Goal: Task Accomplishment & Management: Complete application form

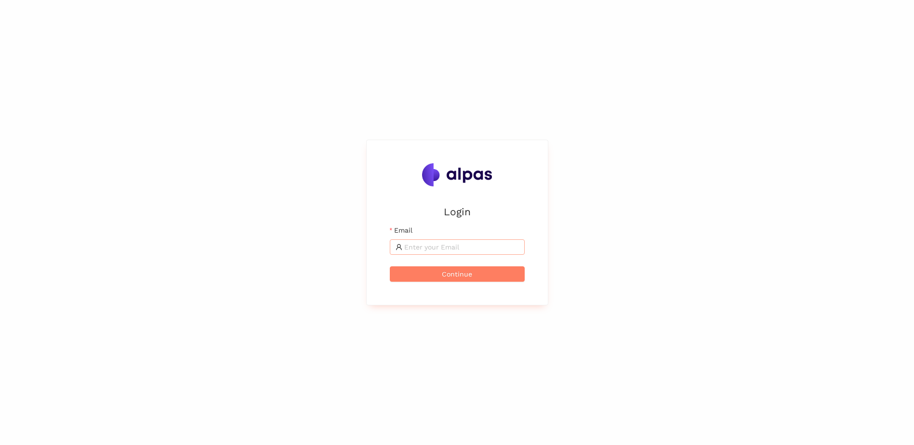
click at [457, 250] on input "Email" at bounding box center [461, 247] width 115 height 11
type input "[DOMAIN_NAME][EMAIL_ADDRESS][DOMAIN_NAME]"
click at [449, 267] on button "Continue" at bounding box center [457, 274] width 135 height 15
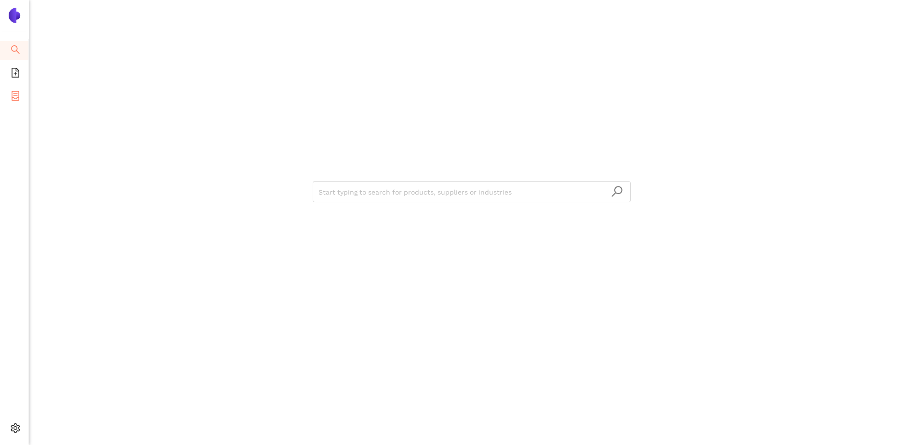
click at [22, 90] on li "eSourcing Projects" at bounding box center [14, 96] width 28 height 19
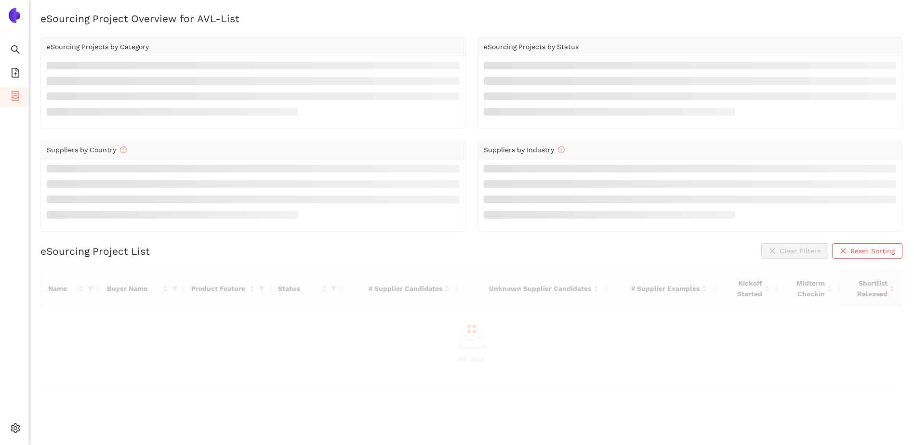
click at [13, 12] on img at bounding box center [14, 15] width 15 height 15
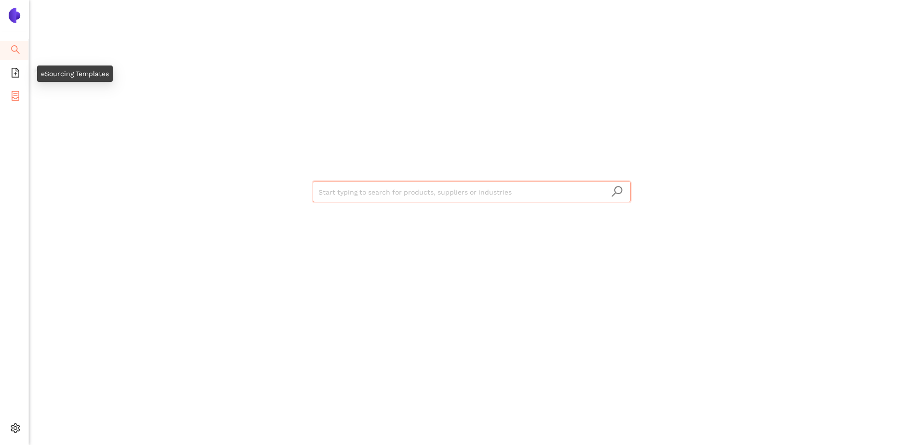
click at [18, 93] on icon "container" at bounding box center [16, 96] width 10 height 10
click at [13, 75] on icon "file-add" at bounding box center [16, 73] width 10 height 10
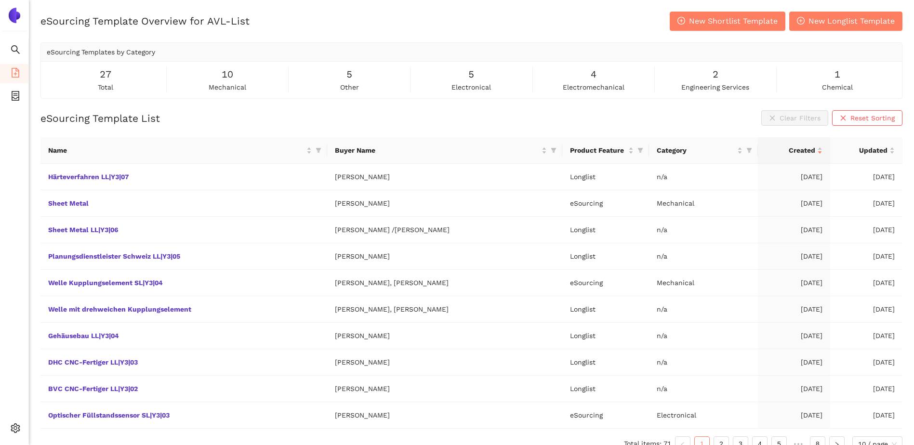
click at [520, 34] on div "eSourcing Template Overview for AVL-List New Shortlist Template New Longlist Te…" at bounding box center [471, 55] width 862 height 87
click at [13, 94] on icon "container" at bounding box center [16, 96] width 10 height 10
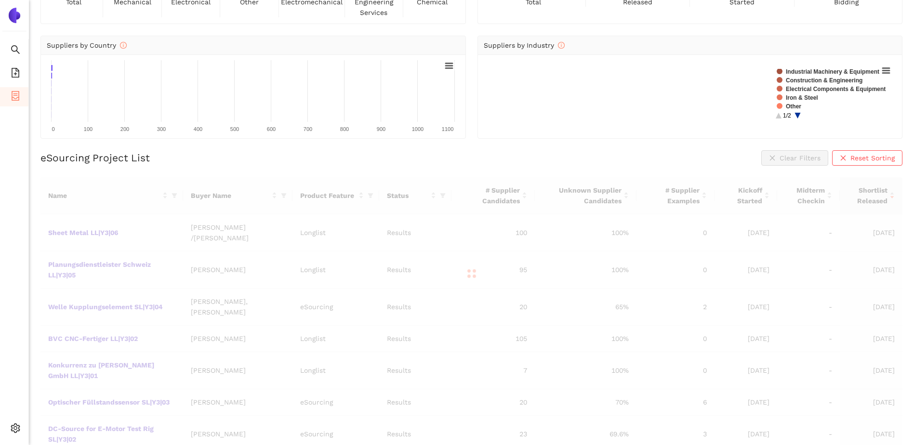
scroll to position [96, 0]
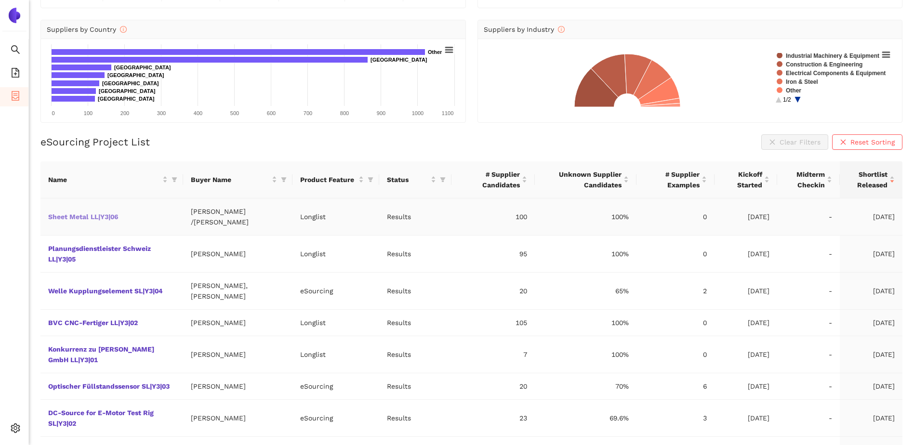
click at [0, 0] on link "Sheet Metal LL|Y3|06" at bounding box center [0, 0] width 0 height 0
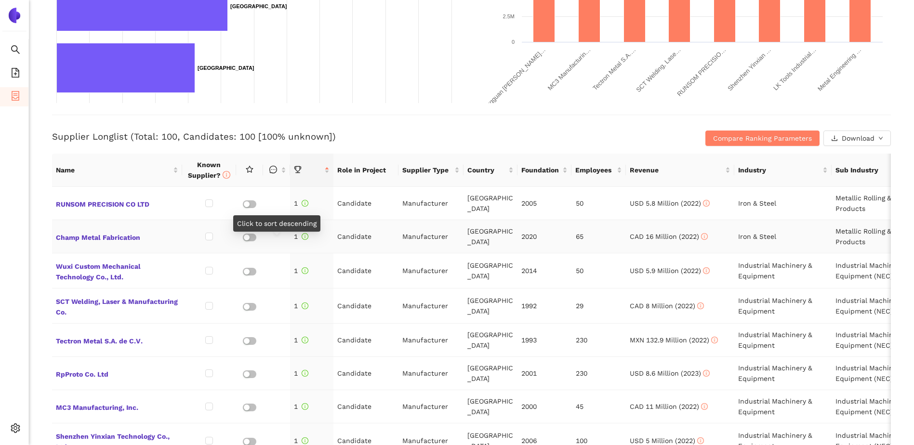
scroll to position [289, 0]
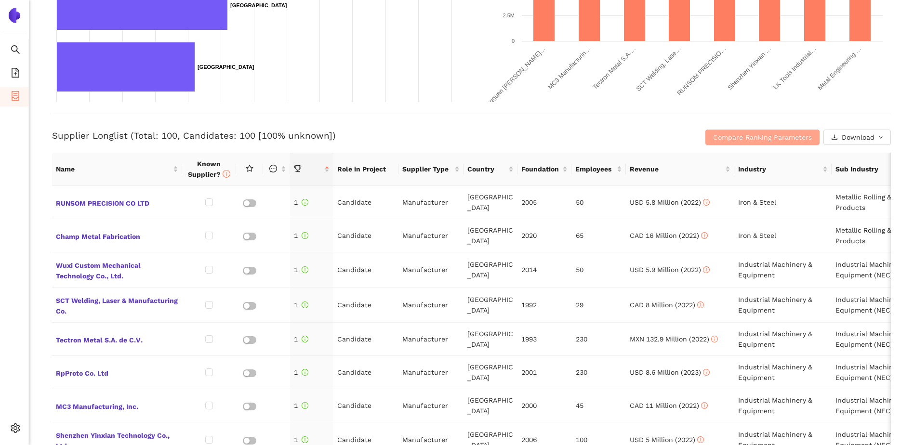
click at [738, 138] on span "Compare Ranking Parameters" at bounding box center [762, 137] width 99 height 11
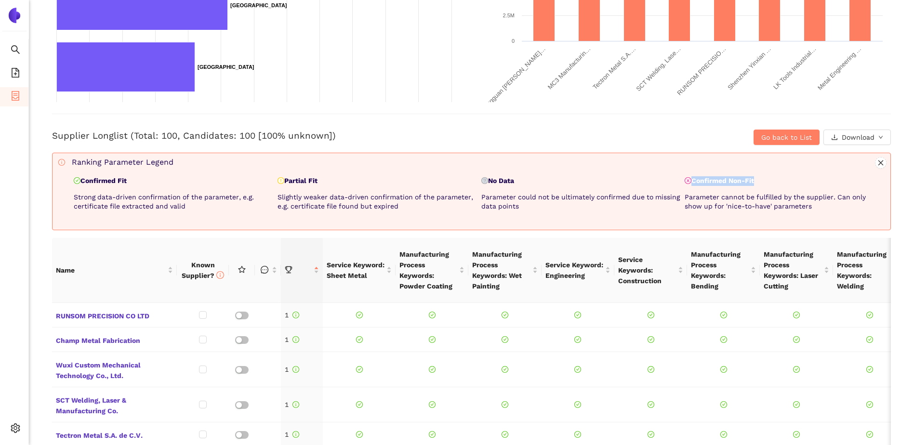
drag, startPoint x: 686, startPoint y: 180, endPoint x: 754, endPoint y: 183, distance: 67.5
click at [754, 183] on p "Confirmed Non-Fit" at bounding box center [785, 181] width 200 height 10
drag, startPoint x: 754, startPoint y: 183, endPoint x: 729, endPoint y: 187, distance: 24.9
click at [757, 186] on p "Confirmed Non-Fit" at bounding box center [785, 181] width 200 height 10
drag, startPoint x: 505, startPoint y: 180, endPoint x: 487, endPoint y: 180, distance: 18.3
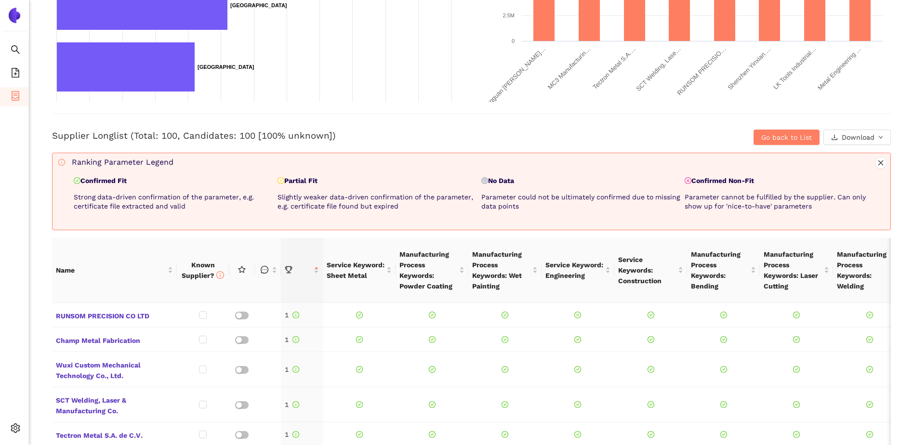
click at [487, 180] on p "No Data" at bounding box center [581, 181] width 200 height 10
drag, startPoint x: 487, startPoint y: 180, endPoint x: 462, endPoint y: 190, distance: 27.2
click at [489, 186] on div "No Data Parameter could not be ultimately confirmed due to missing data points" at bounding box center [582, 197] width 204 height 42
drag, startPoint x: 325, startPoint y: 181, endPoint x: 265, endPoint y: 179, distance: 60.3
click at [265, 179] on div "Confirmed Fit Strong data-driven confirmation of the parameter, e.g. certificat…" at bounding box center [479, 197] width 815 height 42
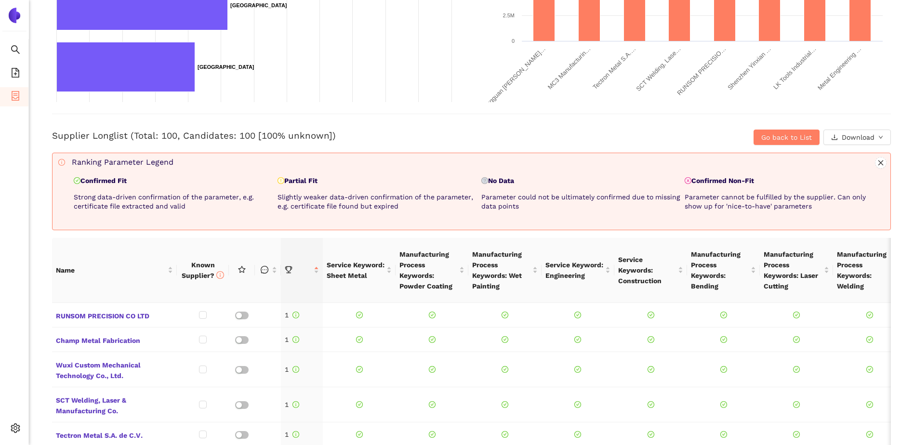
drag, startPoint x: 265, startPoint y: 179, endPoint x: 289, endPoint y: 186, distance: 25.6
click at [283, 184] on p "Partial Fit" at bounding box center [378, 181] width 200 height 10
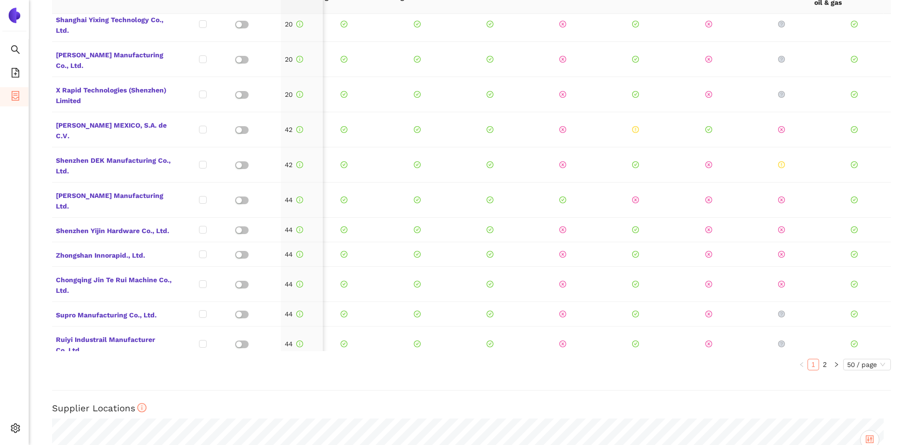
scroll to position [0, 310]
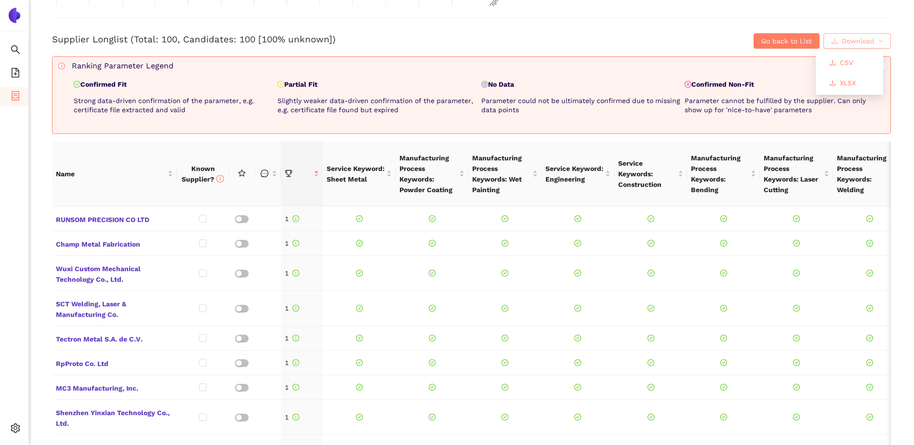
click at [850, 40] on span "Download" at bounding box center [858, 41] width 33 height 11
click at [845, 82] on span "XLSX" at bounding box center [848, 83] width 16 height 11
click at [35, 188] on div "Back Longlist : Sheet Metal LL|Y3|06 Project Timeline Entry Mask Kick-Off Done …" at bounding box center [471, 222] width 885 height 445
click at [47, 88] on div "Back Longlist : Sheet Metal LL|Y3|06 Project Timeline Entry Mask Kick-Off Done …" at bounding box center [471, 222] width 885 height 445
click at [791, 40] on span "Go back to List" at bounding box center [787, 41] width 51 height 11
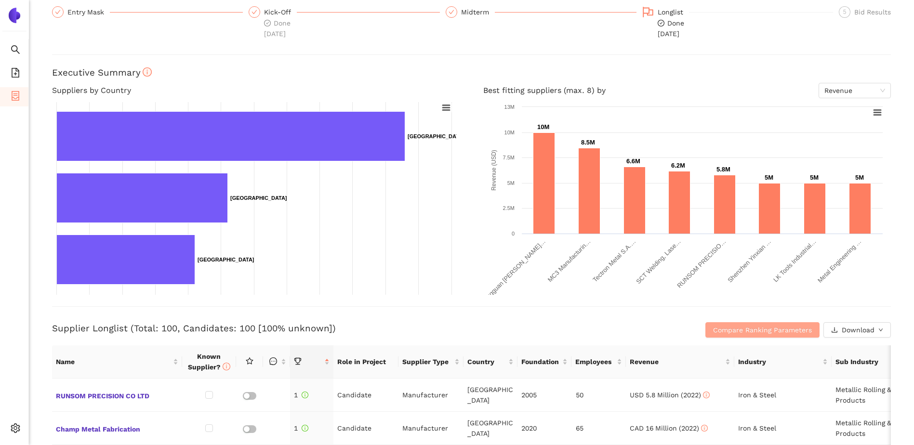
scroll to position [0, 0]
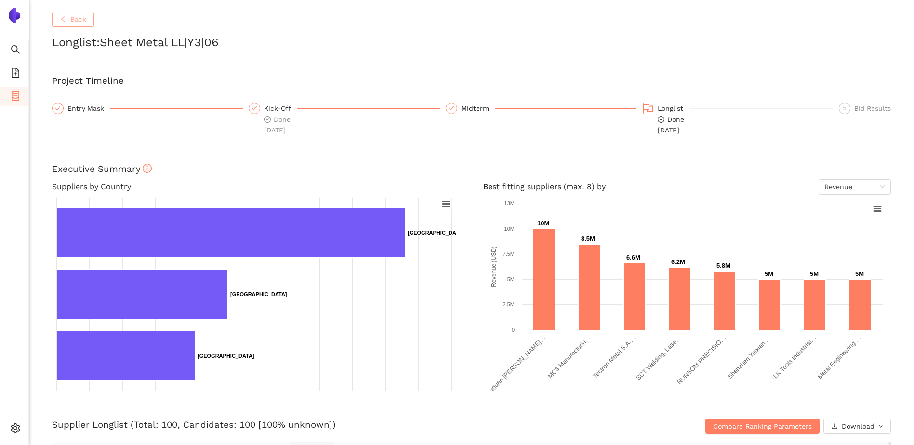
click at [71, 26] on button "Back" at bounding box center [73, 19] width 42 height 15
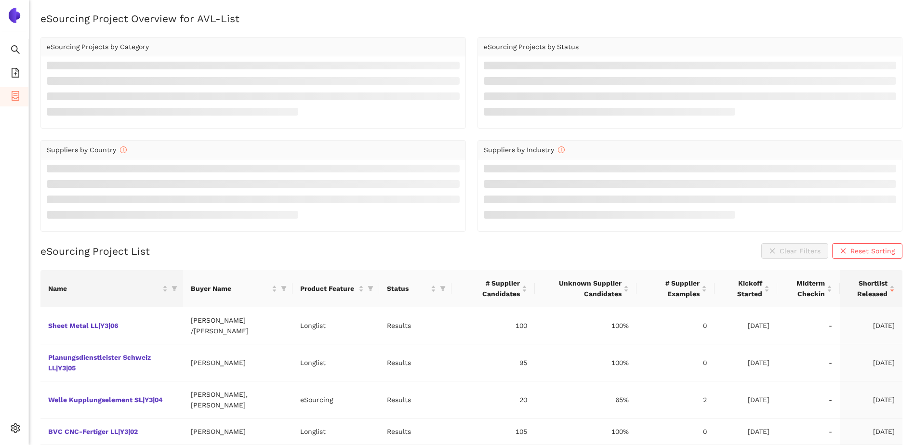
scroll to position [96, 0]
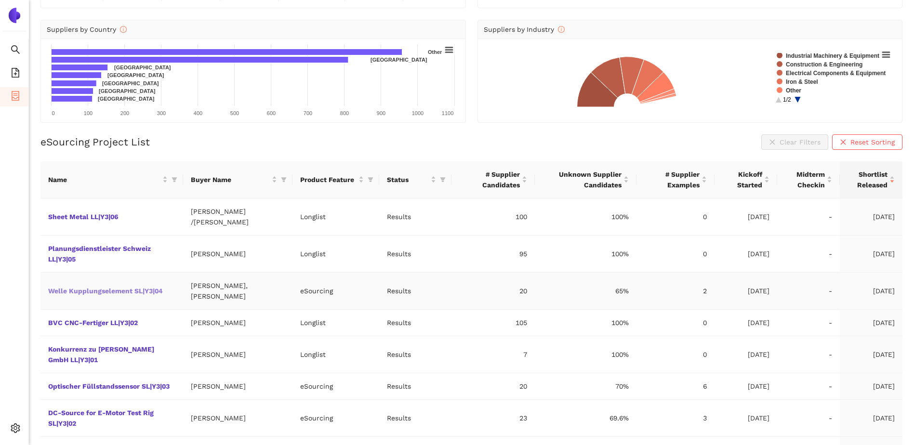
click at [0, 0] on link "Welle Kupplungselement SL|Y3|04" at bounding box center [0, 0] width 0 height 0
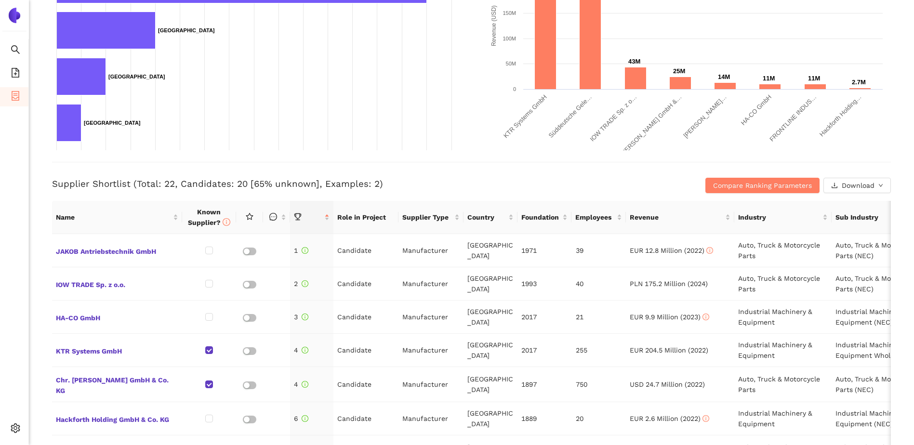
scroll to position [289, 0]
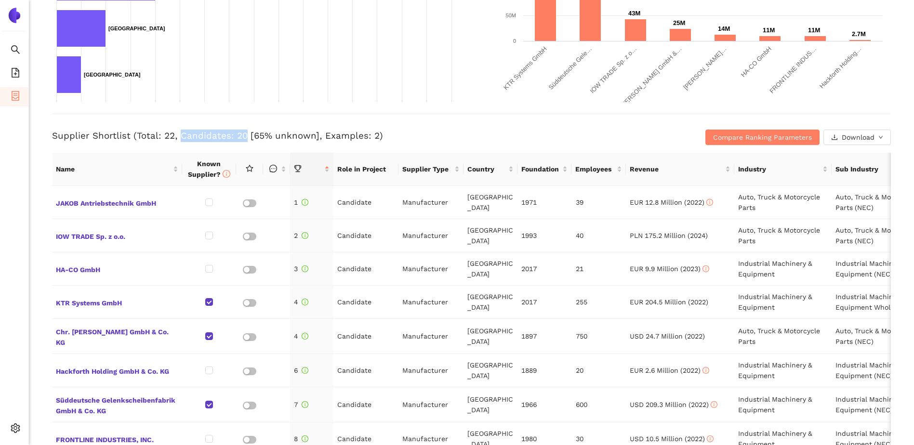
drag, startPoint x: 180, startPoint y: 135, endPoint x: 241, endPoint y: 138, distance: 61.3
click at [241, 138] on h3 "Supplier Shortlist (Total: 22, Candidates: 20 [65% unknown], Examples: 2)" at bounding box center [332, 136] width 560 height 13
drag, startPoint x: 166, startPoint y: 135, endPoint x: 171, endPoint y: 137, distance: 5.4
click at [171, 137] on h3 "Supplier Shortlist (Total: 22, Candidates: 20 [65% unknown], Examples: 2)" at bounding box center [332, 136] width 560 height 13
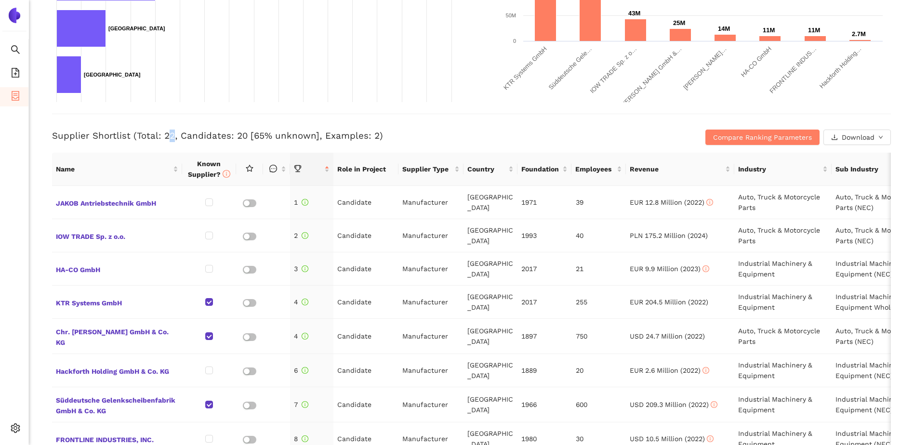
click at [171, 137] on h3 "Supplier Shortlist (Total: 22, Candidates: 20 [65% unknown], Examples: 2)" at bounding box center [332, 136] width 560 height 13
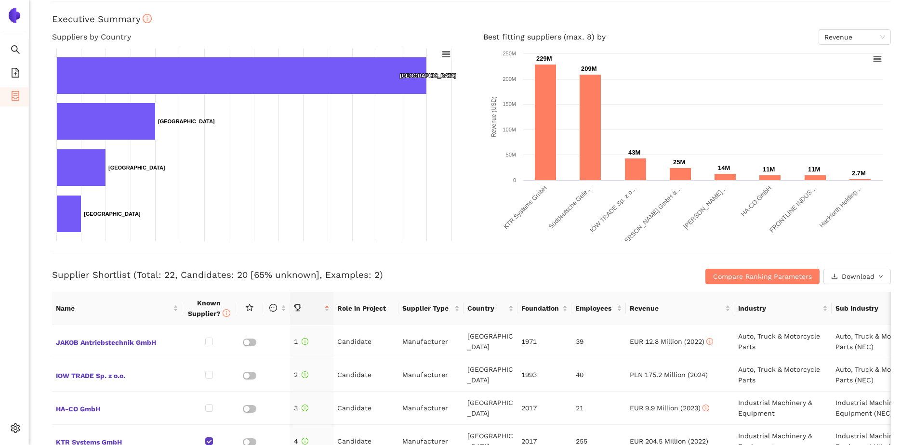
scroll to position [0, 0]
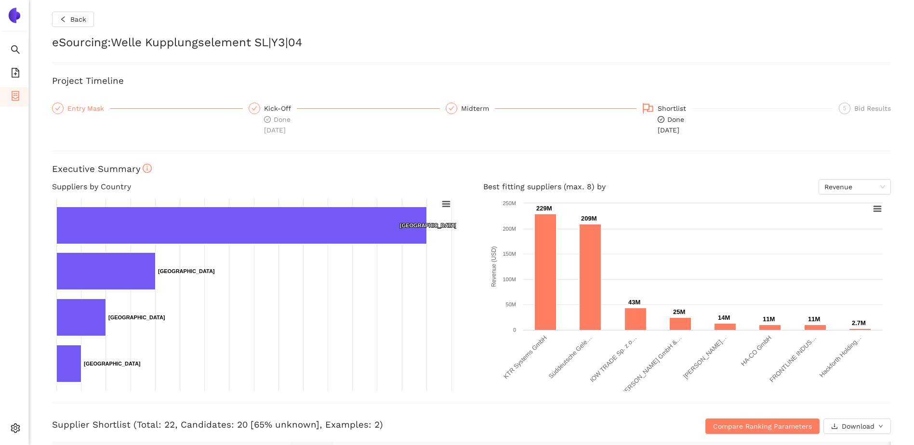
click at [81, 108] on div "Entry Mask" at bounding box center [88, 109] width 42 height 12
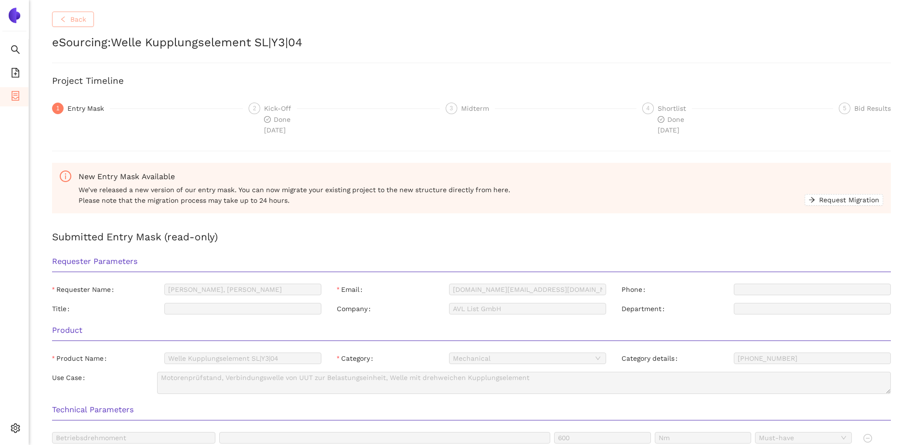
click at [80, 21] on span "Back" at bounding box center [78, 19] width 16 height 11
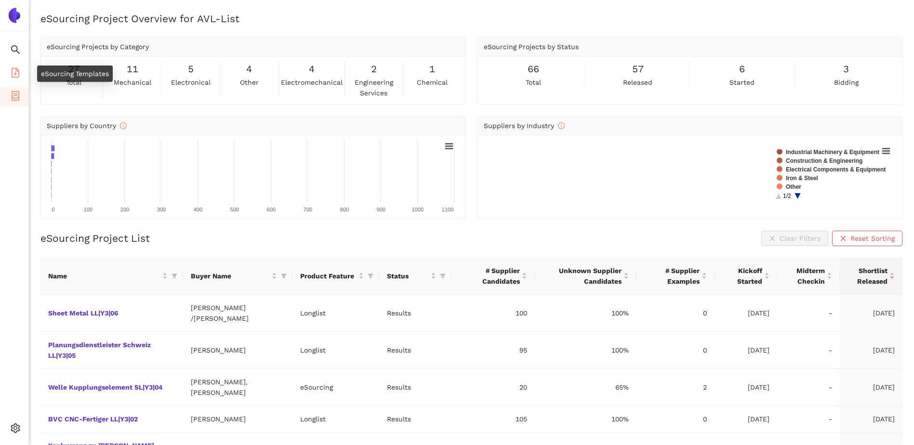
click at [18, 75] on icon "file-add" at bounding box center [16, 73] width 10 height 10
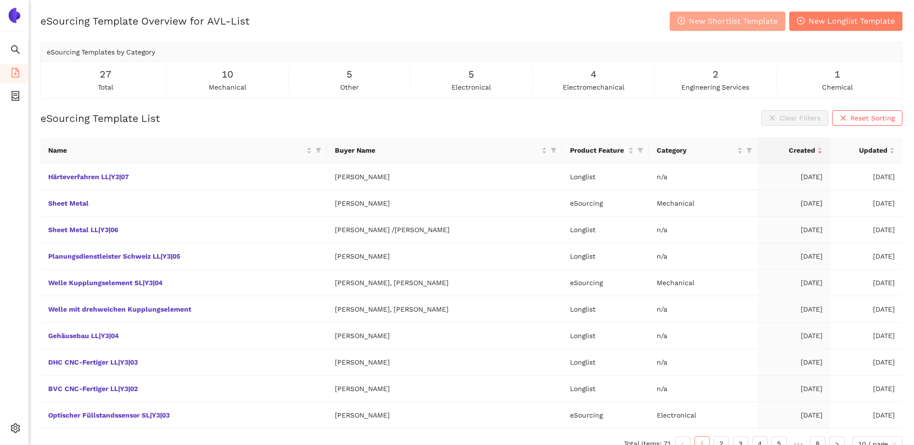
click at [730, 16] on span "New Shortlist Template" at bounding box center [733, 21] width 89 height 12
click at [733, 14] on button "New Shortlist Template" at bounding box center [728, 21] width 116 height 19
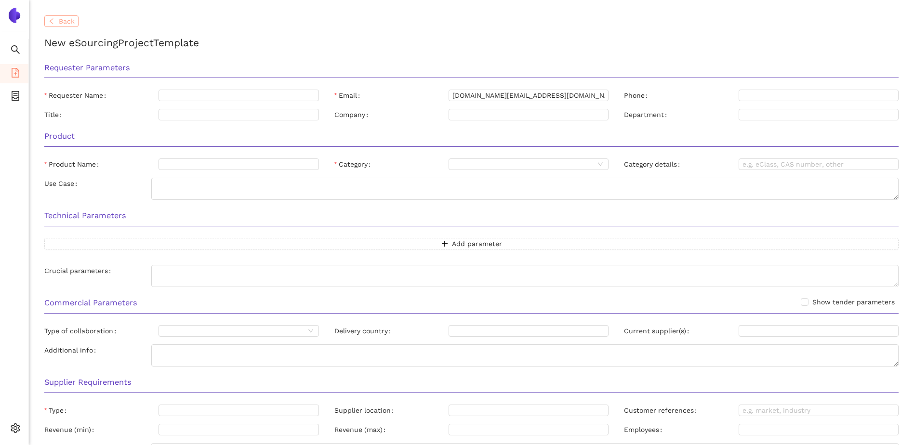
click at [62, 22] on span "Back" at bounding box center [67, 21] width 16 height 11
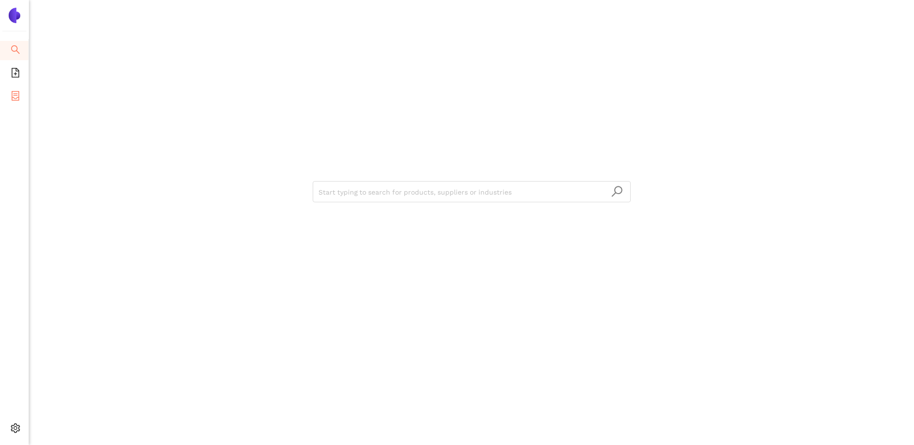
click at [17, 94] on icon "container" at bounding box center [16, 96] width 8 height 10
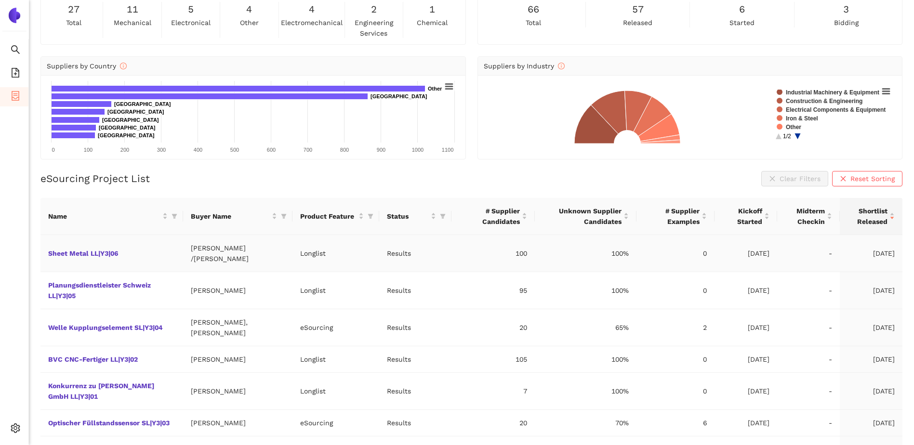
scroll to position [108, 0]
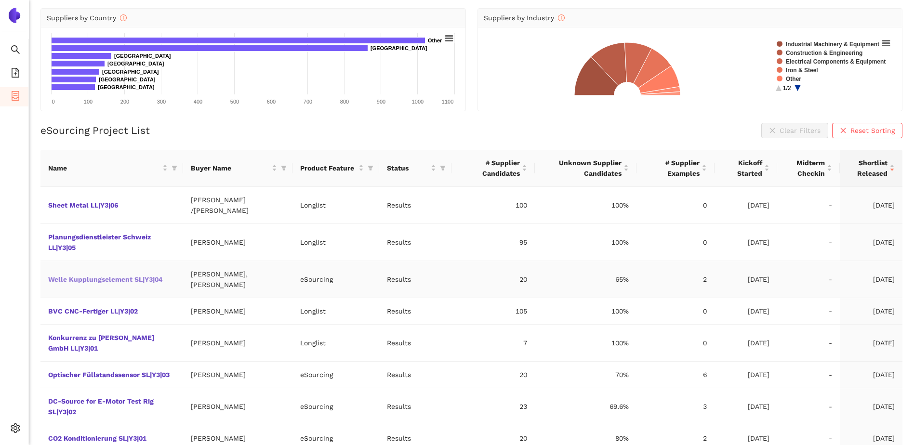
click at [0, 0] on link "Welle Kupplungselement SL|Y3|04" at bounding box center [0, 0] width 0 height 0
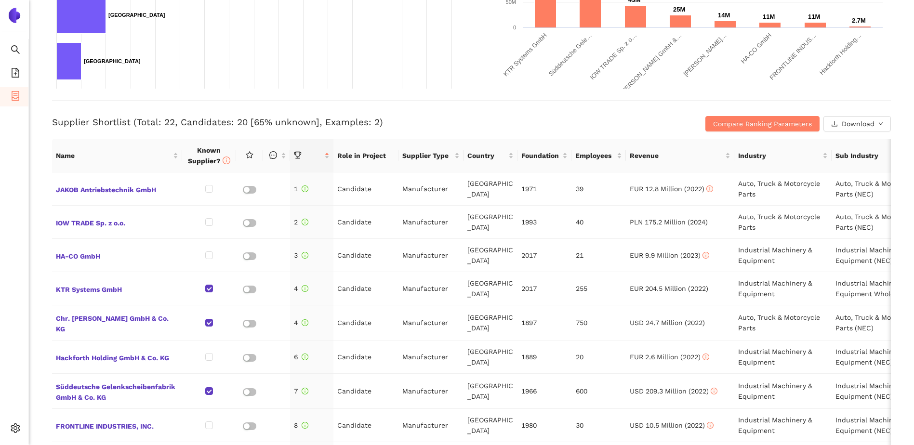
scroll to position [193, 0]
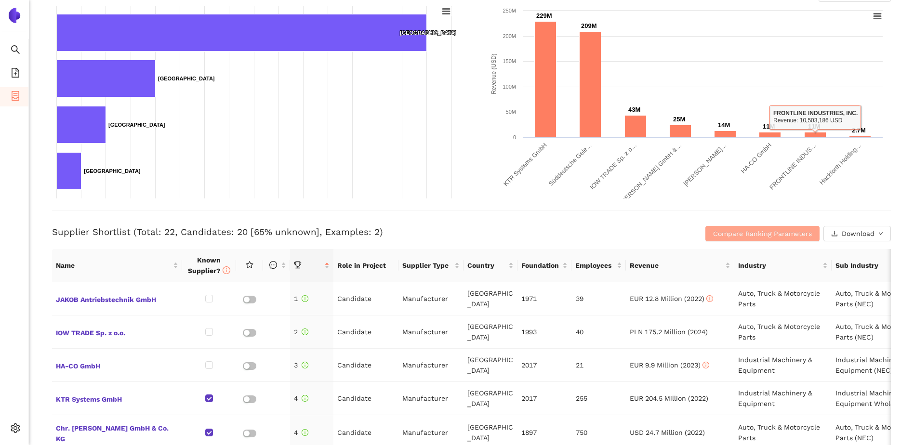
drag, startPoint x: 741, startPoint y: 237, endPoint x: 373, endPoint y: 188, distance: 371.9
click at [721, 237] on span "Compare Ranking Parameters" at bounding box center [762, 233] width 99 height 11
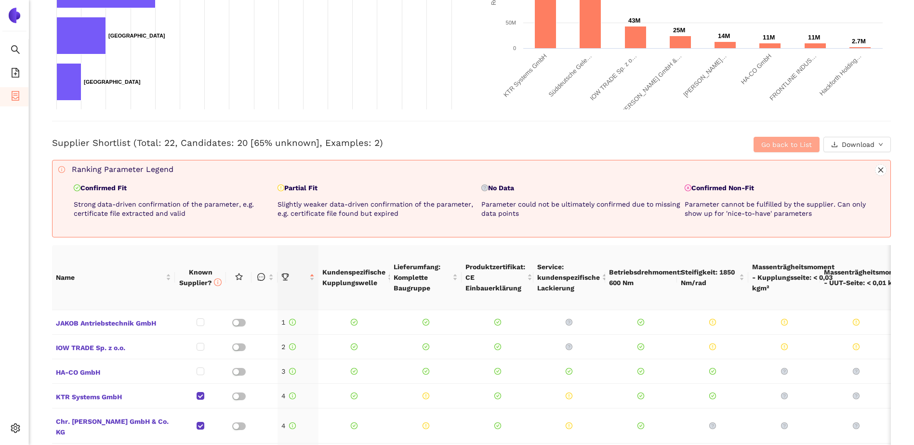
scroll to position [278, 0]
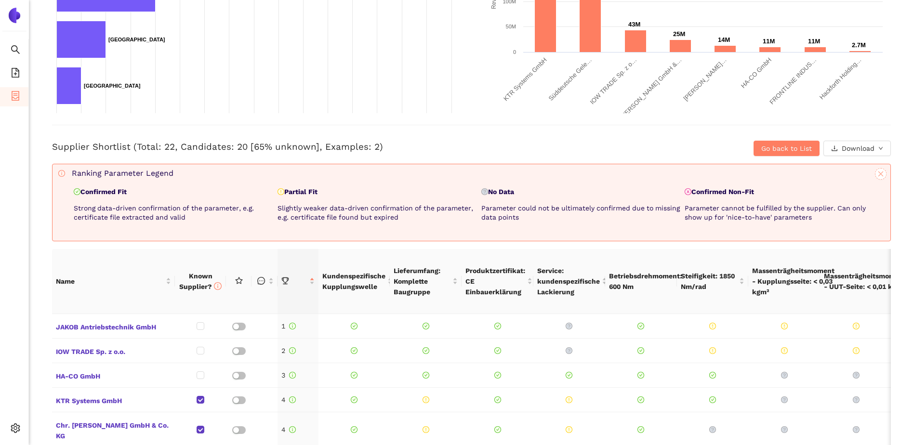
click at [721, 172] on icon "close" at bounding box center [881, 174] width 7 height 7
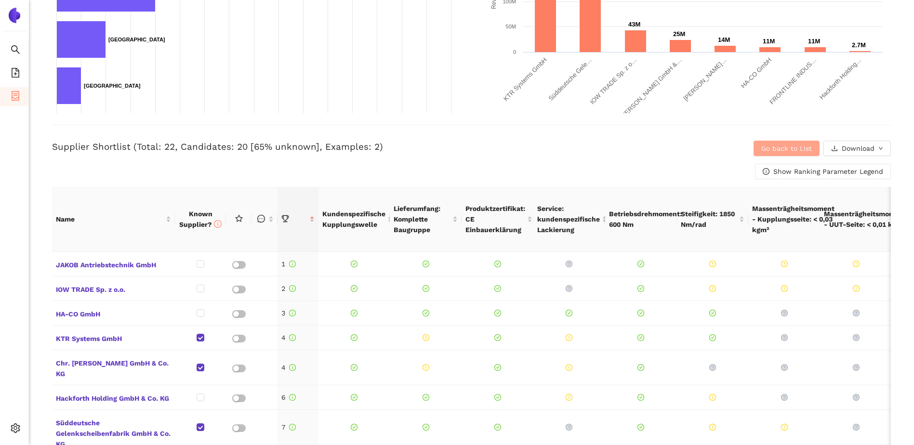
click at [721, 152] on span "Go back to List" at bounding box center [787, 148] width 51 height 11
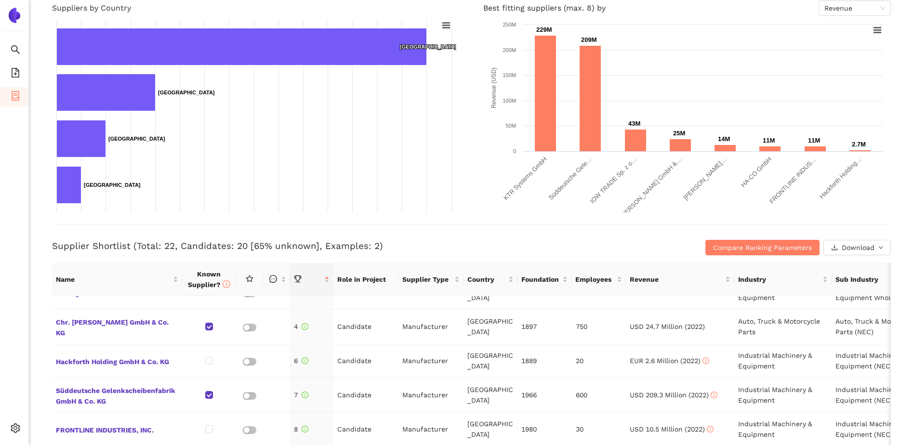
scroll to position [0, 0]
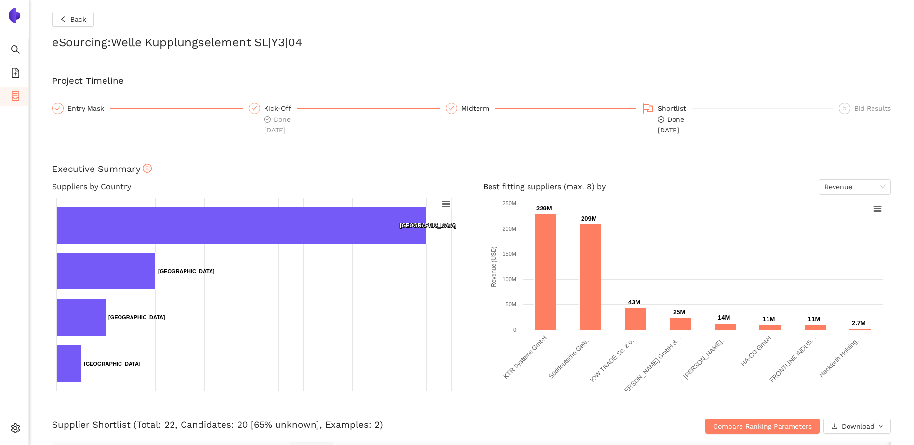
drag, startPoint x: 92, startPoint y: 107, endPoint x: 70, endPoint y: 120, distance: 25.7
click at [92, 107] on div "Entry Mask" at bounding box center [88, 109] width 42 height 12
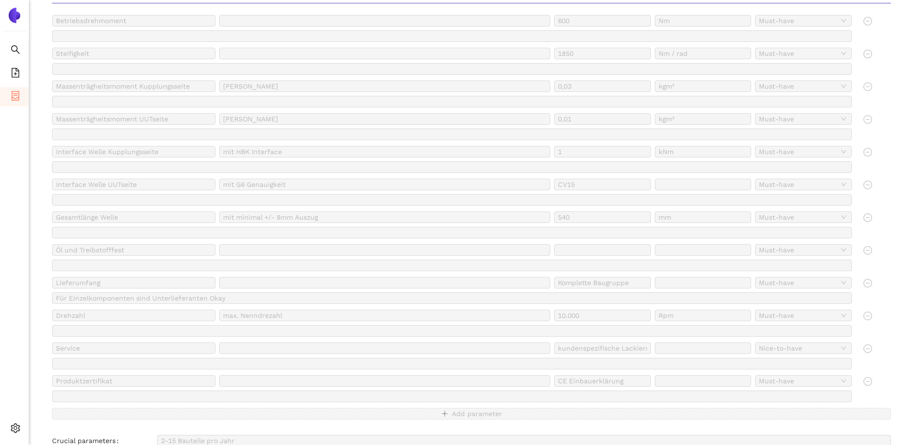
scroll to position [226, 0]
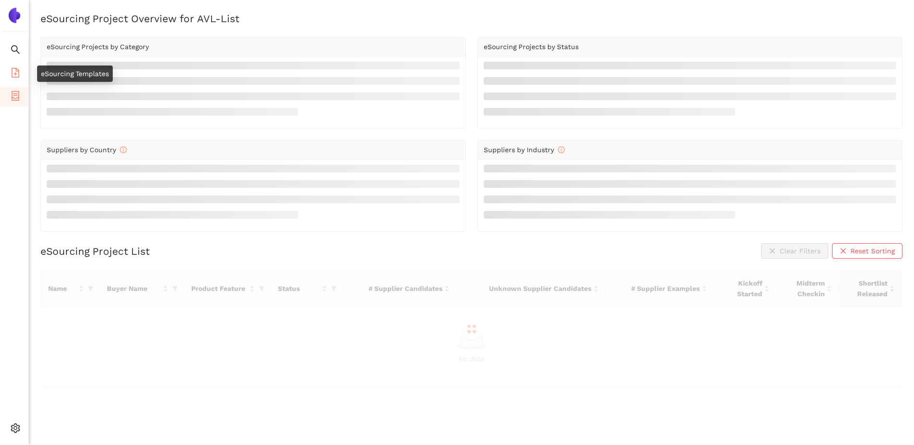
click at [16, 70] on icon "file-add" at bounding box center [16, 73] width 10 height 10
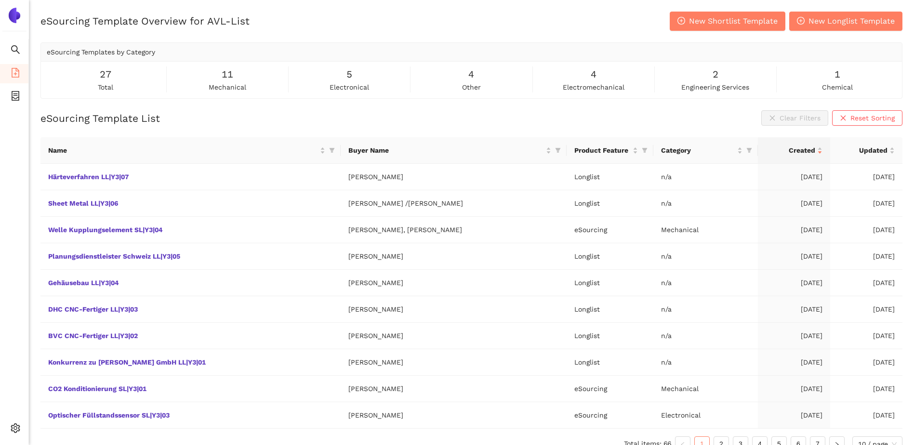
click at [534, 38] on div "eSourcing Template Overview for AVL-List New Shortlist Template New Longlist Te…" at bounding box center [471, 55] width 862 height 87
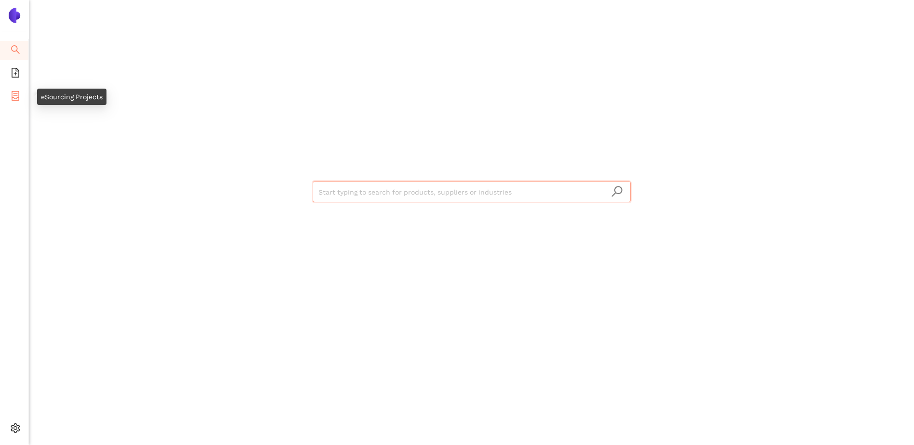
click at [13, 97] on icon "container" at bounding box center [16, 96] width 8 height 10
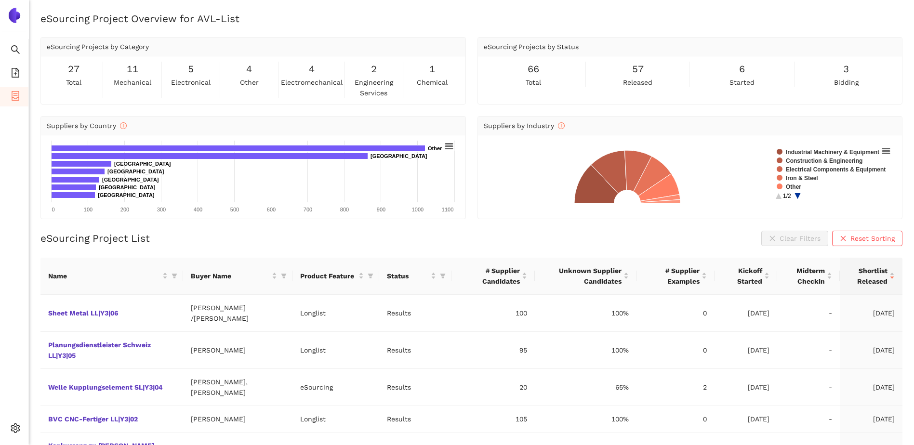
click at [14, 20] on img at bounding box center [14, 15] width 15 height 15
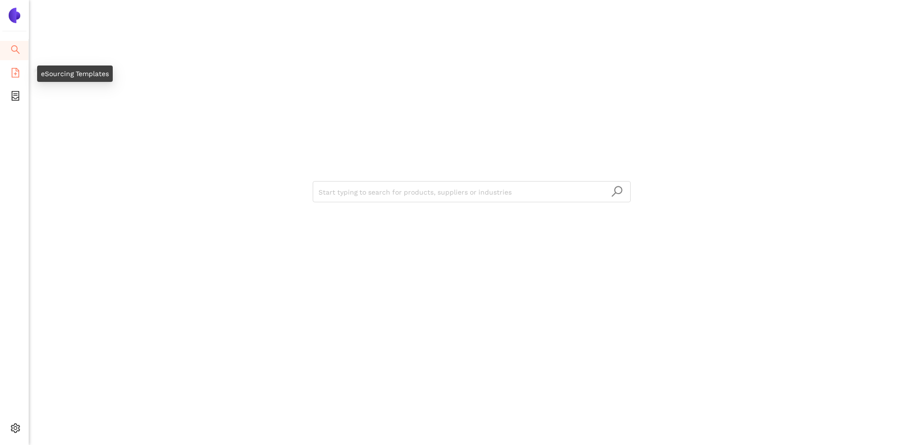
click at [13, 75] on icon "file-add" at bounding box center [16, 73] width 10 height 10
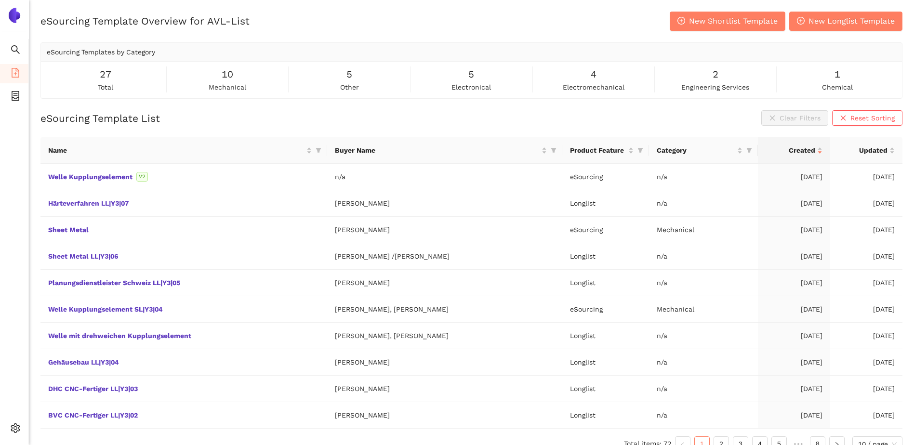
click at [374, 18] on div "eSourcing Template Overview for AVL-List New Shortlist Template New Longlist Te…" at bounding box center [471, 21] width 862 height 19
click at [708, 31] on div "eSourcing Template Overview for AVL-List New Shortlist Template New Longlist Te…" at bounding box center [471, 55] width 862 height 87
click at [716, 20] on span "New Shortlist Template" at bounding box center [733, 21] width 89 height 12
click at [706, 15] on span "New Shortlist Template" at bounding box center [733, 21] width 89 height 12
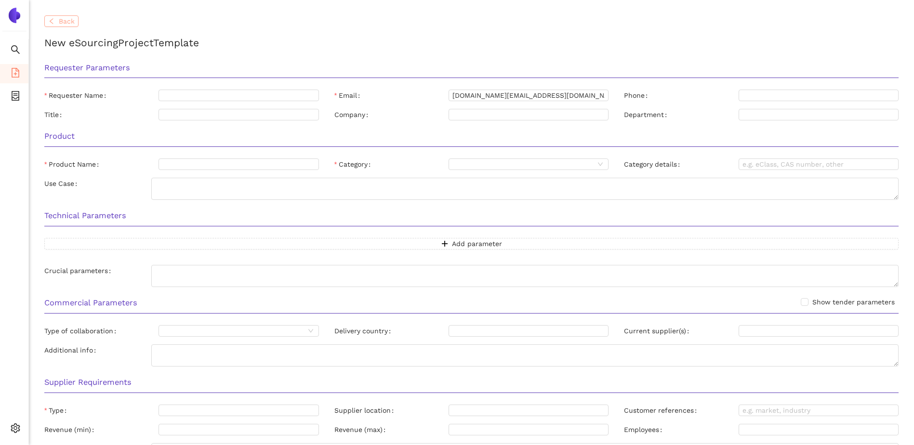
click at [72, 24] on span "Back" at bounding box center [67, 21] width 16 height 11
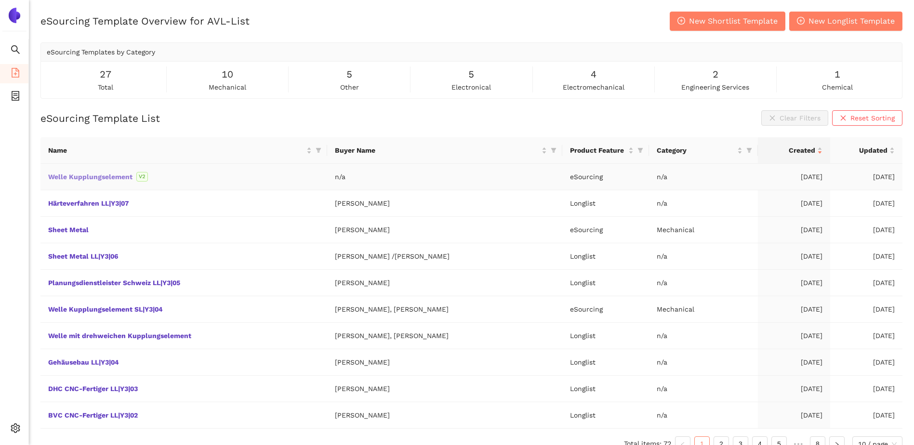
click at [0, 0] on link "Welle Kupplungselement" at bounding box center [0, 0] width 0 height 0
click at [601, 116] on div "eSourcing Template List Clear Filters Reset Sorting" at bounding box center [471, 117] width 862 height 15
click at [660, 119] on div "eSourcing Template List Clear Filters Reset Sorting" at bounding box center [471, 117] width 862 height 15
click at [720, 27] on span "New Shortlist Template" at bounding box center [733, 21] width 89 height 12
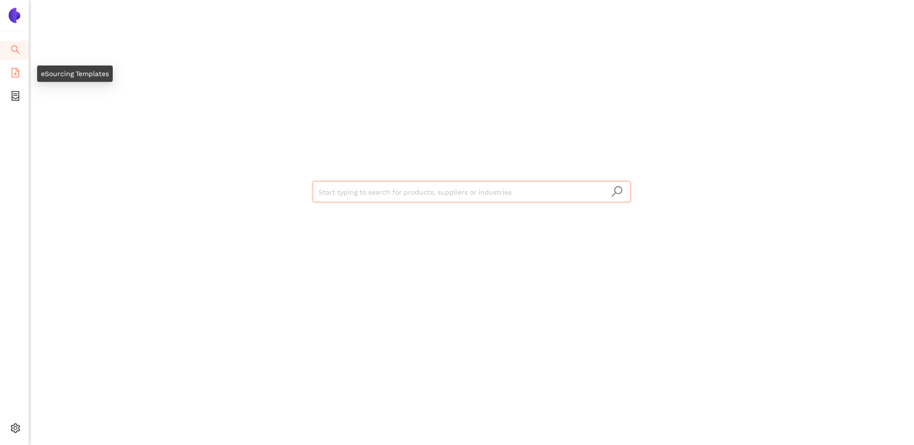
click at [13, 74] on icon "file-add" at bounding box center [16, 73] width 10 height 10
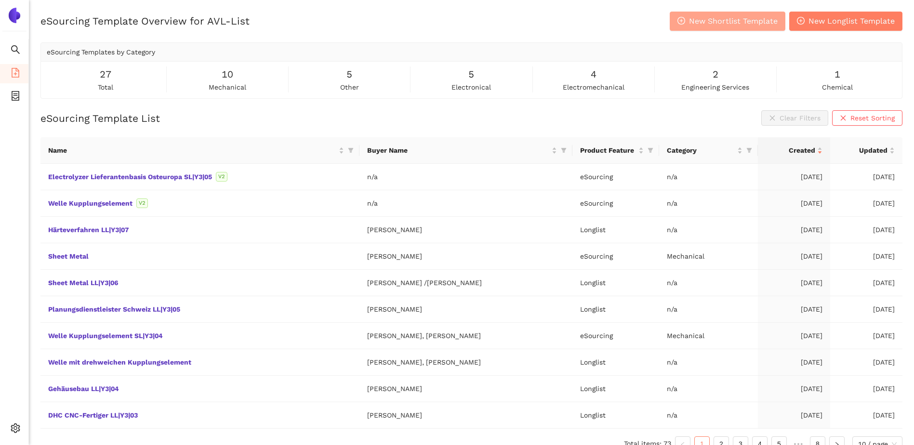
click at [770, 19] on span "New Shortlist Template" at bounding box center [733, 21] width 89 height 12
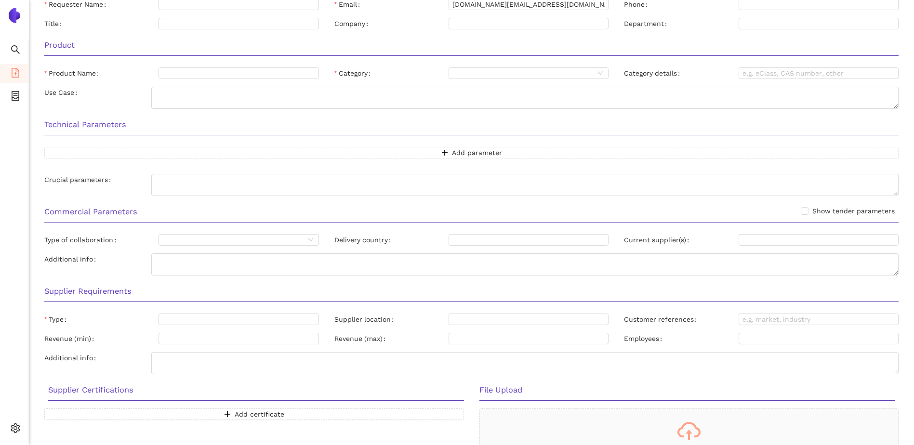
scroll to position [96, 0]
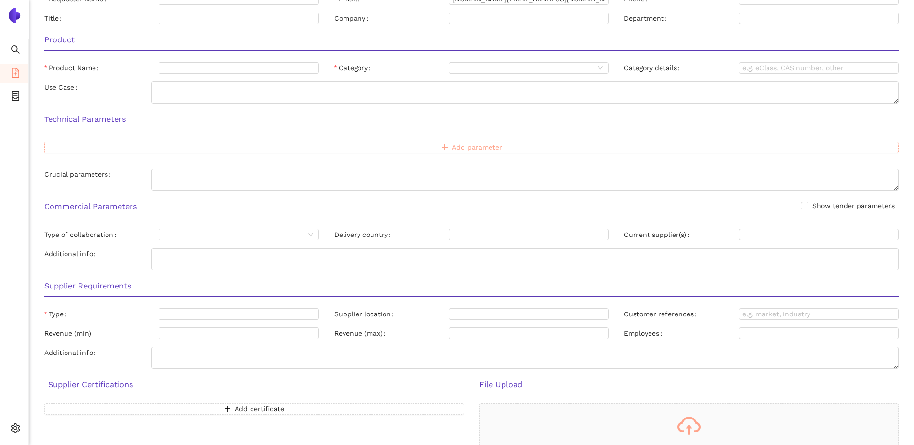
click at [458, 142] on button "Add parameter" at bounding box center [471, 148] width 855 height 12
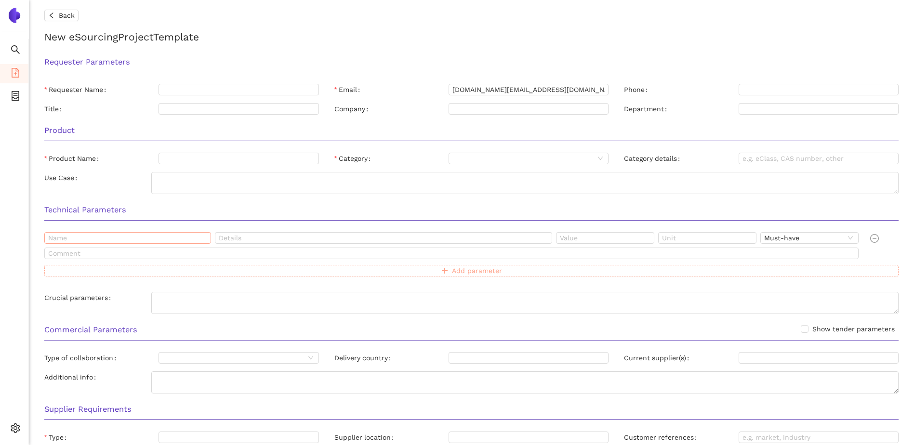
scroll to position [0, 0]
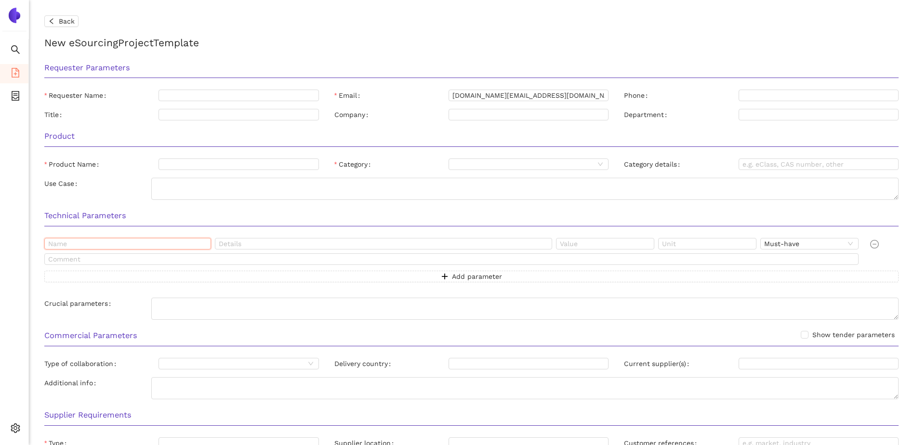
click at [182, 243] on input "text" at bounding box center [127, 244] width 167 height 12
click at [58, 231] on div "Technical Parameters" at bounding box center [472, 219] width 870 height 30
click at [77, 241] on input "text" at bounding box center [127, 244] width 167 height 12
click at [81, 232] on div "Technical Parameters" at bounding box center [472, 219] width 870 height 30
click at [199, 94] on input "Requester Name" at bounding box center [239, 96] width 160 height 12
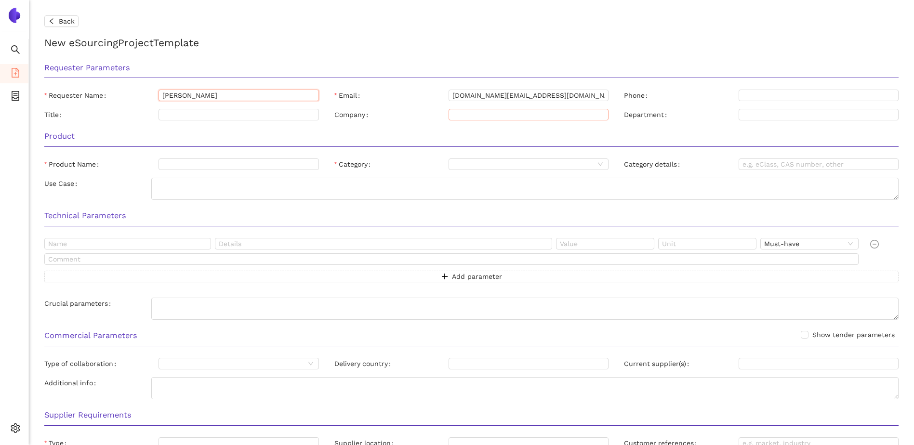
type input "Bernhart Stefan"
click at [529, 120] on input "Company" at bounding box center [529, 115] width 160 height 12
type input "AVL LIst GmbH"
type input "Kabelkonfektion LL|Y2|05"
drag, startPoint x: 95, startPoint y: 245, endPoint x: 36, endPoint y: 245, distance: 59.8
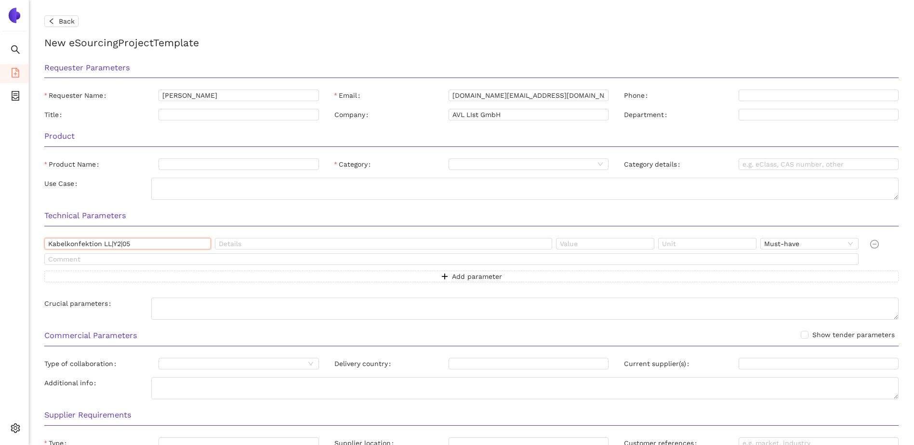
click at [36, 245] on div "Back New eSourcing Project Template Requester Parameters Requester Name Bernhar…" at bounding box center [471, 222] width 885 height 445
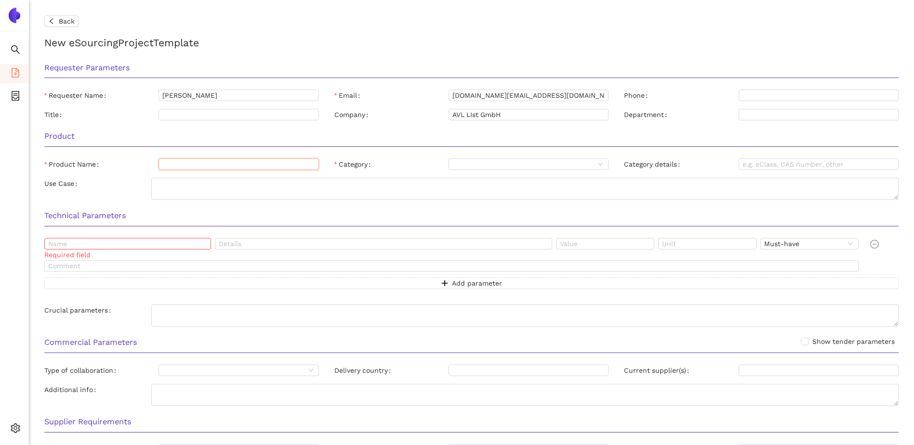
click at [187, 162] on input "Product Name" at bounding box center [239, 165] width 160 height 12
click at [185, 167] on input "Product Name" at bounding box center [239, 165] width 160 height 12
paste input "Electrolyzer Lieferantenbasis Osteuropa SL|Y3|05"
type input "Electrolyzer Lieferantenbasis Osteuropa SL|Y3|05"
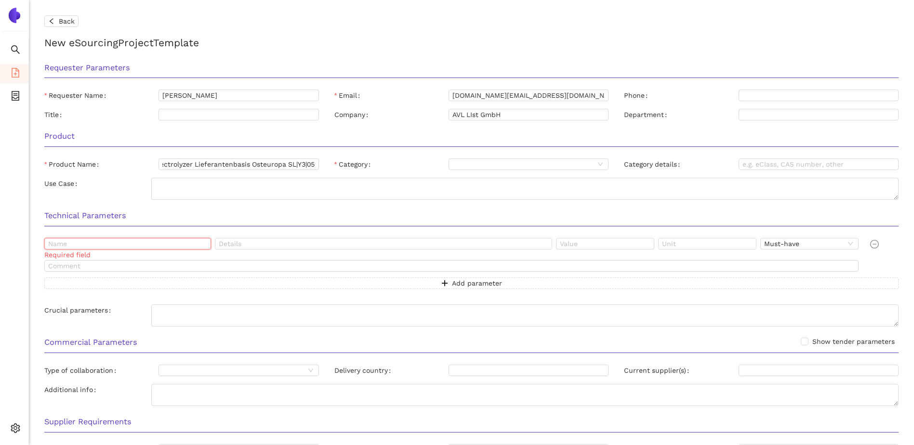
click at [117, 242] on input "text" at bounding box center [127, 244] width 167 height 12
click at [485, 155] on div "Product" at bounding box center [472, 139] width 870 height 30
click at [486, 166] on input "Category" at bounding box center [524, 164] width 142 height 11
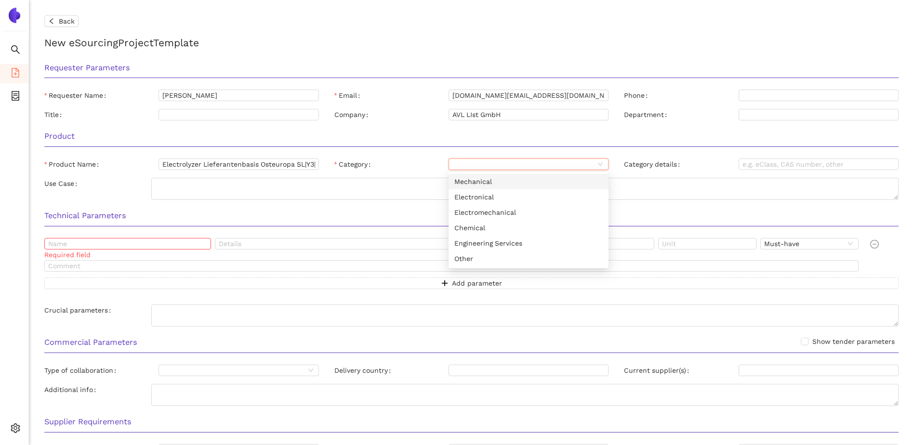
click at [481, 183] on div "Mechanical" at bounding box center [528, 181] width 148 height 11
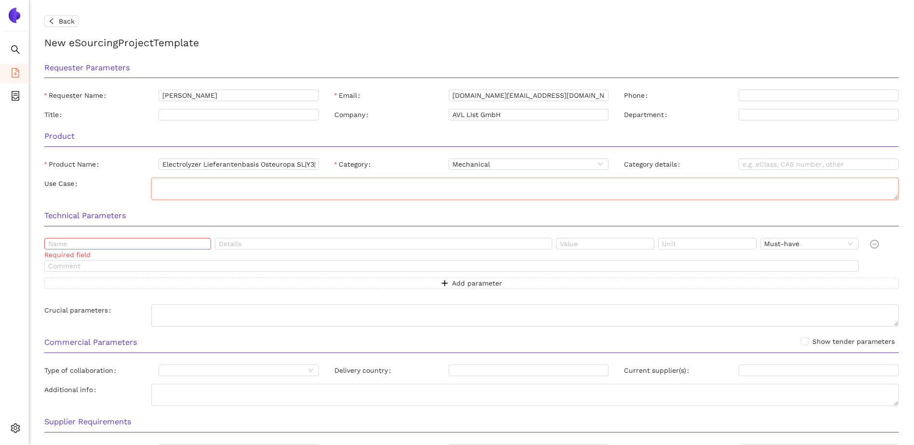
click at [475, 195] on textarea "Use Case" at bounding box center [525, 189] width 748 height 22
click at [495, 165] on span "Mechanical" at bounding box center [529, 164] width 152 height 11
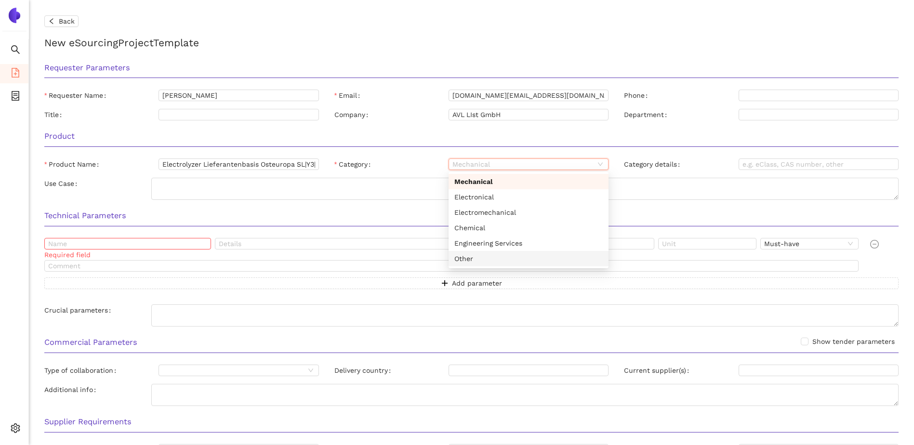
click at [469, 257] on div "Other" at bounding box center [528, 259] width 148 height 11
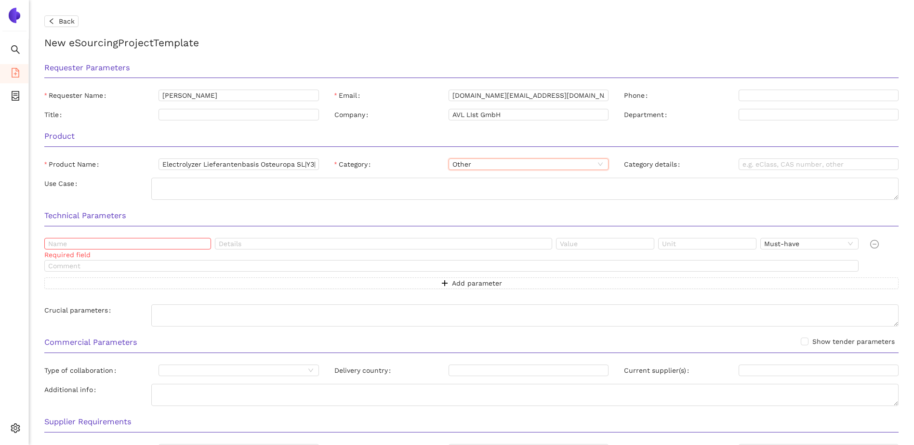
click at [474, 164] on span "Other" at bounding box center [529, 164] width 152 height 11
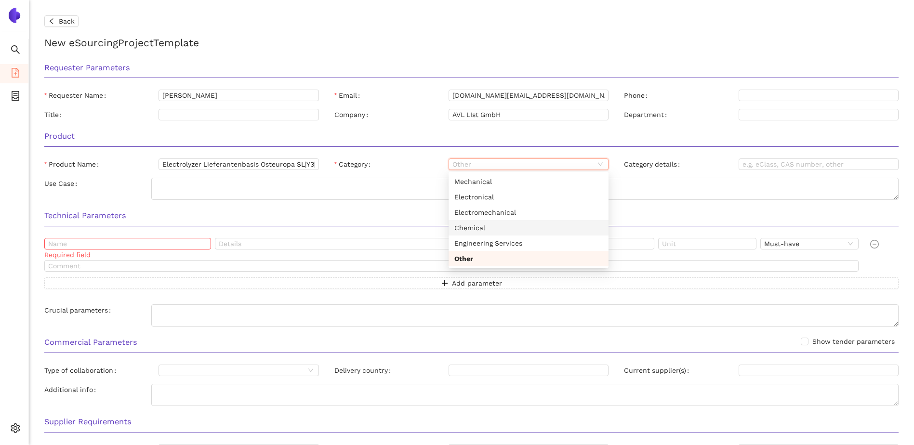
click at [466, 224] on div "Chemical" at bounding box center [528, 228] width 148 height 11
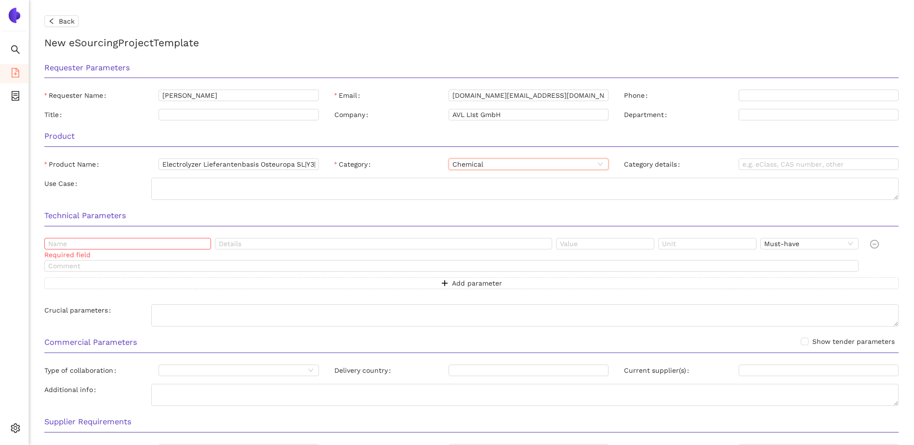
click at [430, 161] on div "Category" at bounding box center [391, 165] width 114 height 12
click at [154, 240] on input "text" at bounding box center [127, 244] width 167 height 12
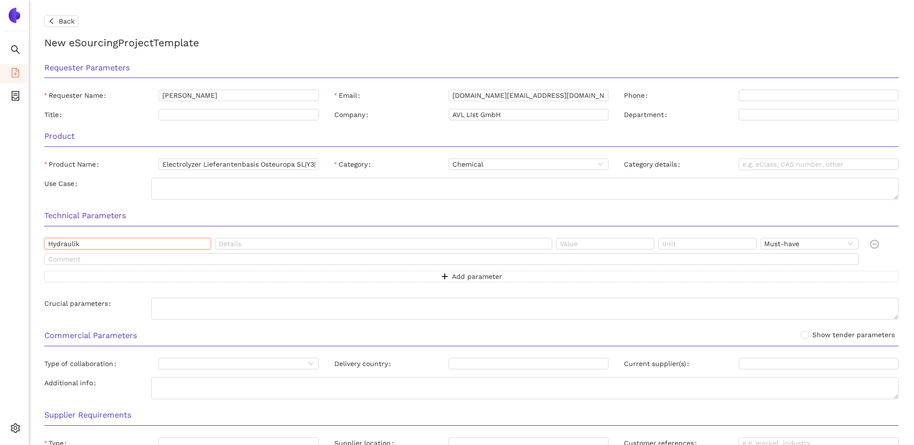
type input "Hydraulik"
click at [413, 270] on div "Hydraulik Must-have Add parameter" at bounding box center [471, 260] width 855 height 44
click at [356, 286] on div "Hydraulik Must-have Add parameter" at bounding box center [472, 266] width 870 height 56
click at [306, 283] on div "Hydraulik Must-have Add parameter" at bounding box center [472, 266] width 870 height 56
click at [303, 277] on button "Add parameter" at bounding box center [471, 277] width 855 height 12
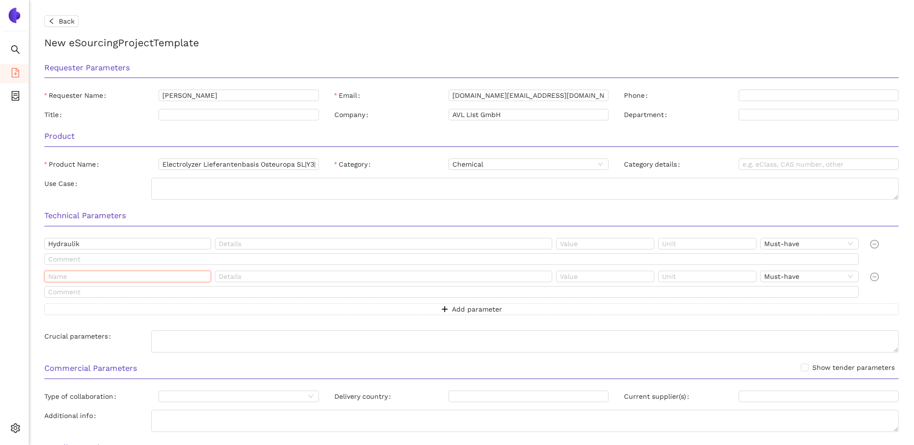
click at [157, 278] on input "text" at bounding box center [127, 277] width 167 height 12
type input "Pneumatik"
click at [245, 306] on button "Add parameter" at bounding box center [471, 310] width 855 height 12
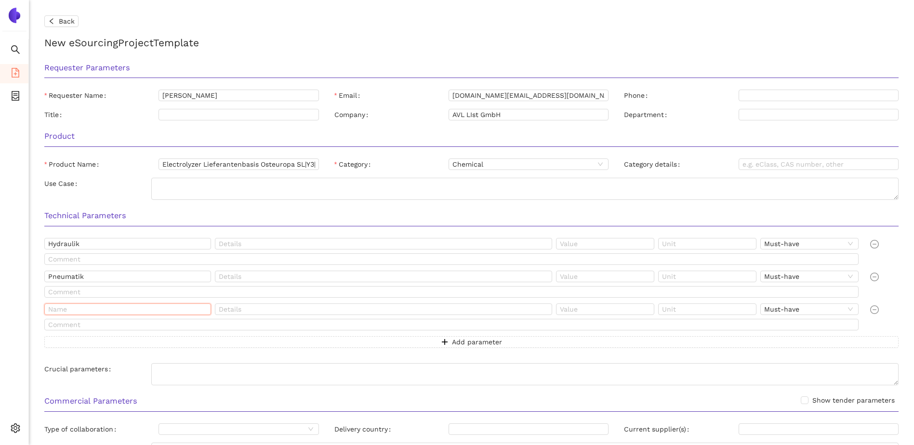
drag, startPoint x: 145, startPoint y: 307, endPoint x: 140, endPoint y: 310, distance: 5.5
click at [145, 307] on input "text" at bounding box center [127, 310] width 167 height 12
type input "Konditionierung"
click at [229, 344] on button "Add parameter" at bounding box center [471, 342] width 855 height 12
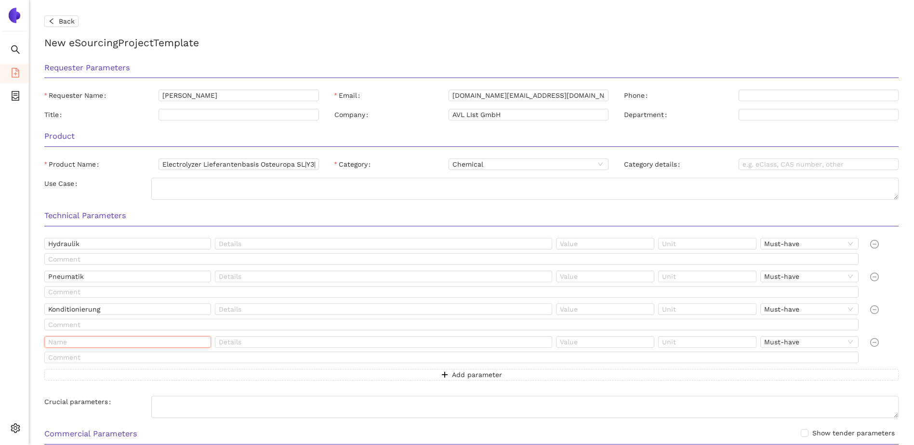
click at [98, 343] on input "text" at bounding box center [127, 342] width 167 height 12
type input "Verrohrung"
click at [385, 374] on button "Add parameter" at bounding box center [471, 375] width 855 height 12
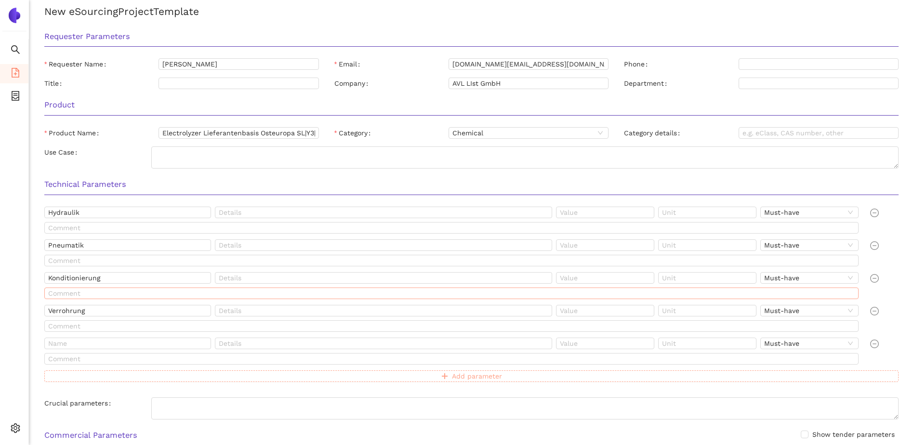
scroll to position [48, 0]
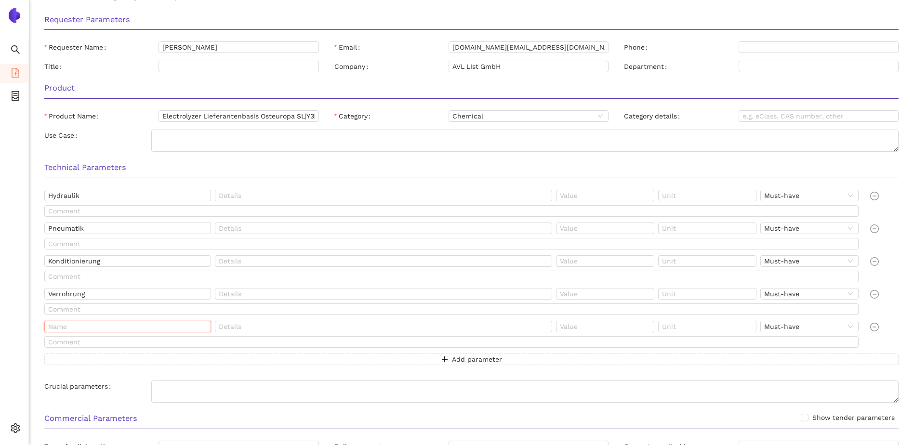
click at [121, 332] on input "text" at bounding box center [127, 327] width 167 height 12
type input "Electrolyzer"
click at [441, 356] on button "Add parameter" at bounding box center [471, 360] width 855 height 12
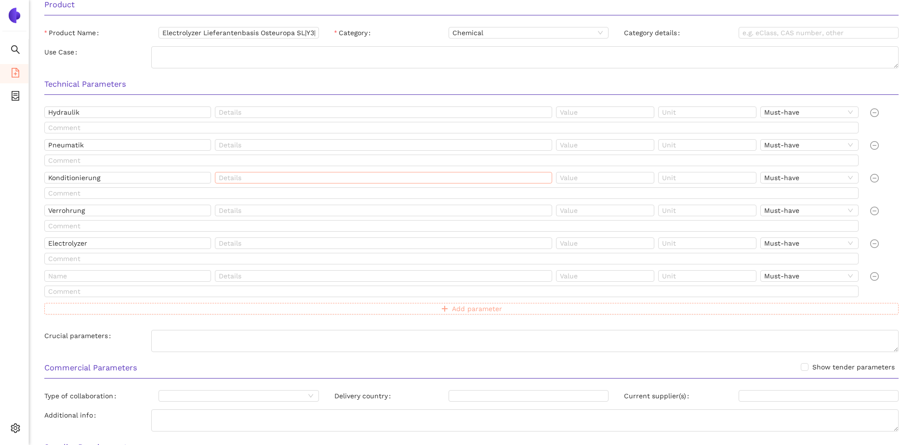
scroll to position [145, 0]
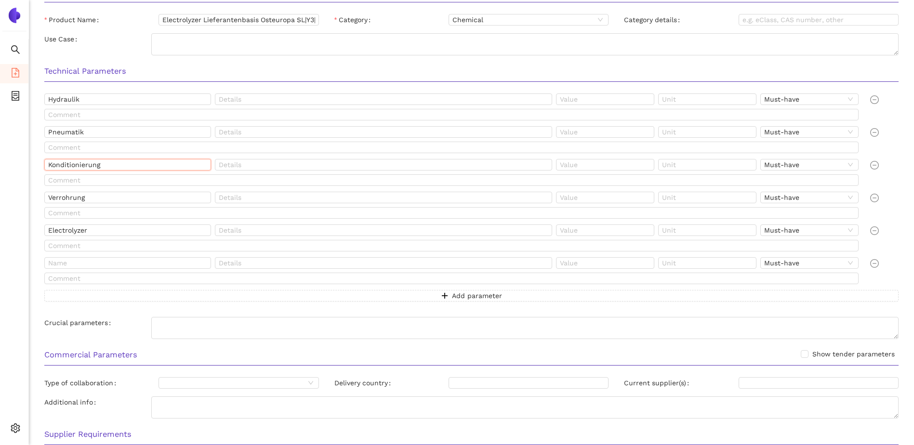
drag, startPoint x: 118, startPoint y: 162, endPoint x: 51, endPoint y: 162, distance: 67.0
click at [51, 162] on input "Konditionierung" at bounding box center [127, 165] width 167 height 12
click at [94, 263] on input "text" at bounding box center [127, 263] width 167 height 12
type input "Automatisierung"
click at [202, 299] on button "Add parameter" at bounding box center [471, 296] width 855 height 12
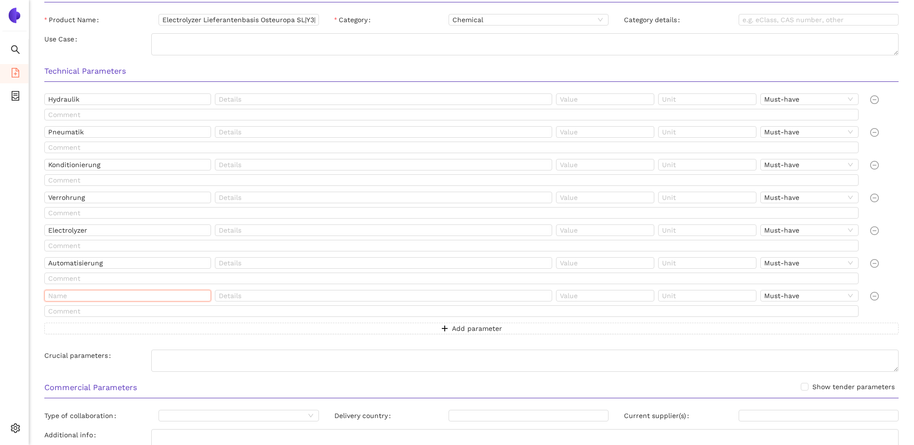
drag, startPoint x: 138, startPoint y: 294, endPoint x: 131, endPoint y: 287, distance: 9.2
click at [138, 294] on input "text" at bounding box center [127, 296] width 167 height 12
type input "Schalt"
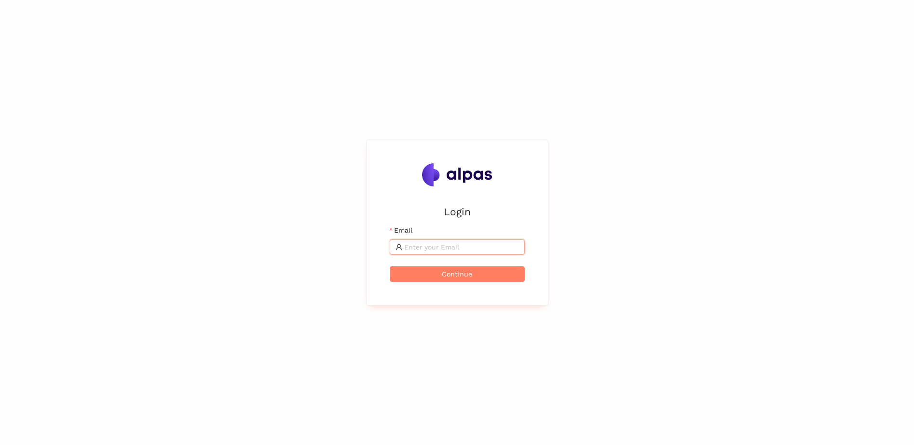
click at [428, 247] on input "Email" at bounding box center [461, 247] width 115 height 11
click at [444, 249] on input "Email" at bounding box center [461, 247] width 115 height 11
type input "[DOMAIN_NAME][EMAIL_ADDRESS][DOMAIN_NAME]"
click at [428, 277] on button "Continue" at bounding box center [457, 274] width 135 height 15
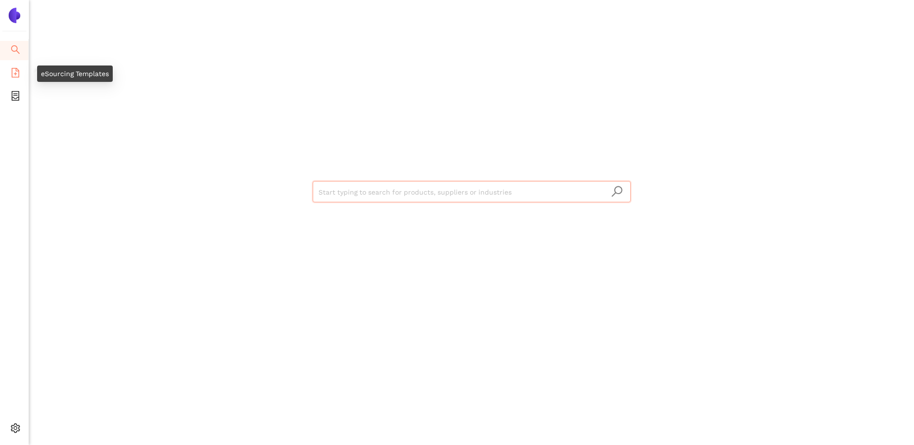
click at [12, 69] on icon "file-add" at bounding box center [16, 73] width 8 height 10
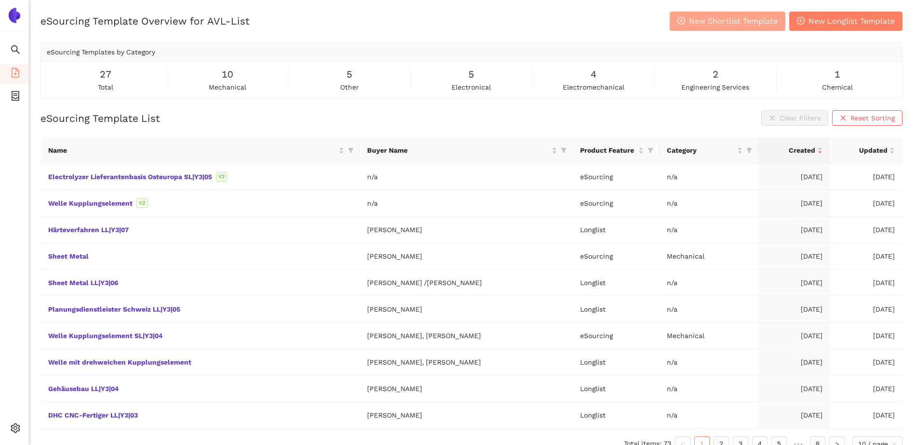
click at [708, 27] on button "New Shortlist Template" at bounding box center [728, 21] width 116 height 19
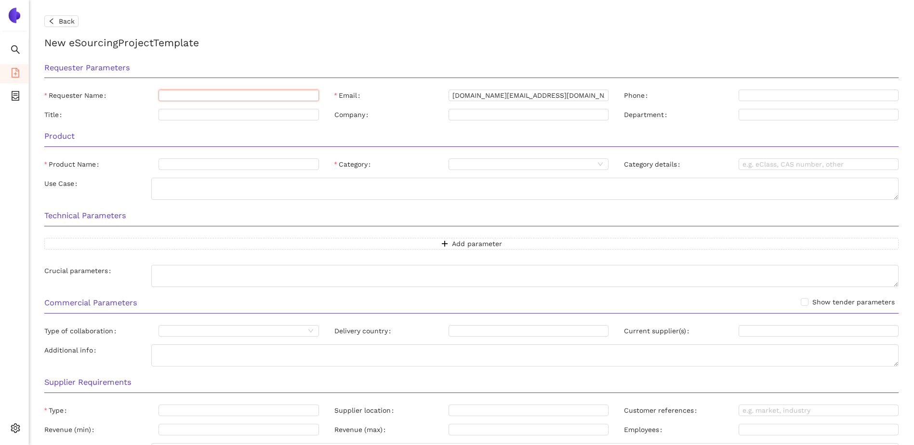
click at [261, 91] on input "Requester Name" at bounding box center [239, 96] width 160 height 12
type input "[PERSON_NAME]"
type input "AVL LIst GmbH"
type input "Electrolyzer Lieferantenbasis Osteuropa SL|Y3|05"
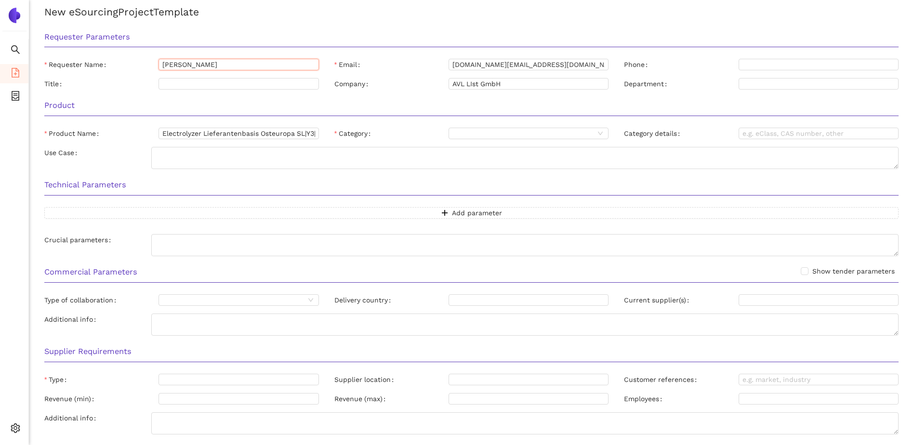
scroll to position [48, 0]
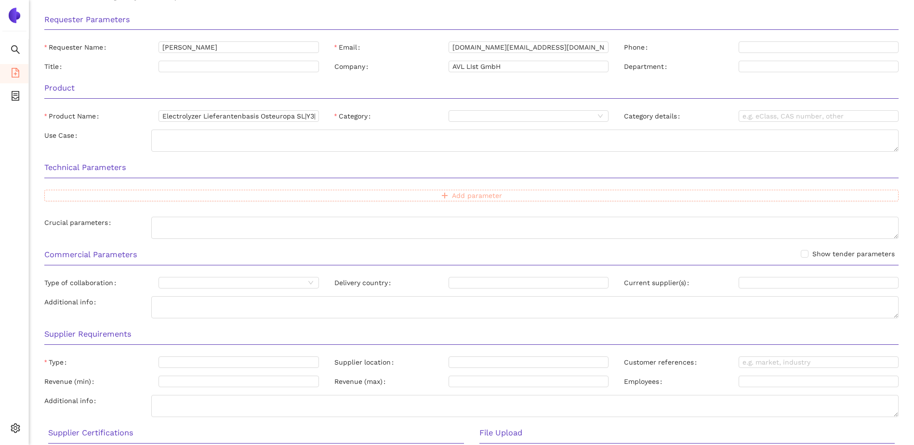
click at [423, 193] on button "Add parameter" at bounding box center [471, 196] width 855 height 12
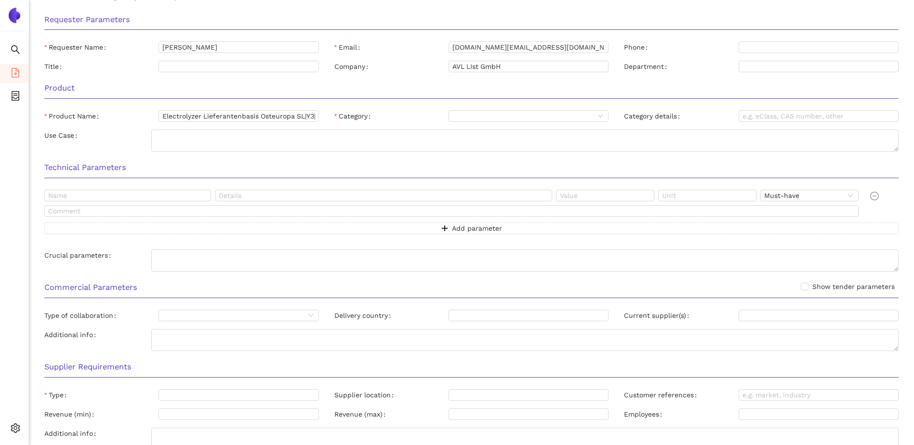
click at [175, 202] on div at bounding box center [129, 197] width 171 height 15
click at [175, 195] on input "text" at bounding box center [127, 196] width 167 height 12
type input "Hydraulik"
click at [345, 227] on button "Add parameter" at bounding box center [471, 229] width 855 height 12
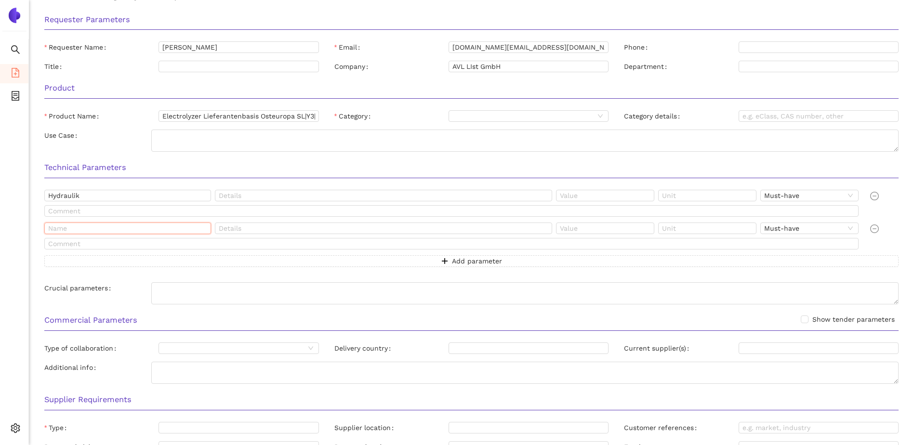
click at [131, 228] on input "text" at bounding box center [127, 229] width 167 height 12
type input "Pneumatik"
click at [372, 258] on button "Add parameter" at bounding box center [471, 261] width 855 height 12
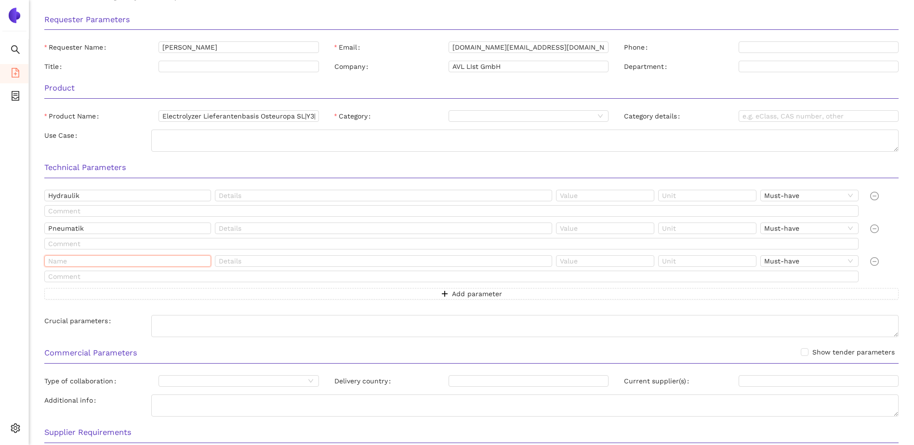
click at [175, 258] on input "text" at bounding box center [127, 261] width 167 height 12
type input "Konditionierung"
click at [411, 290] on button "Add parameter" at bounding box center [471, 294] width 855 height 12
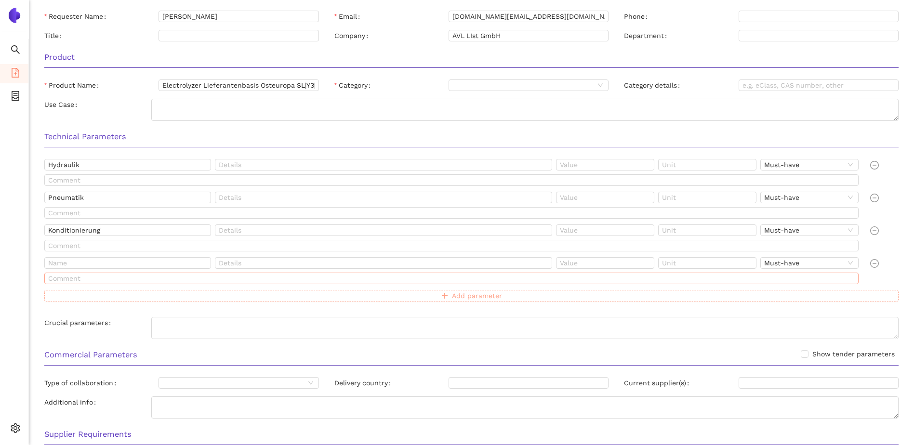
scroll to position [96, 0]
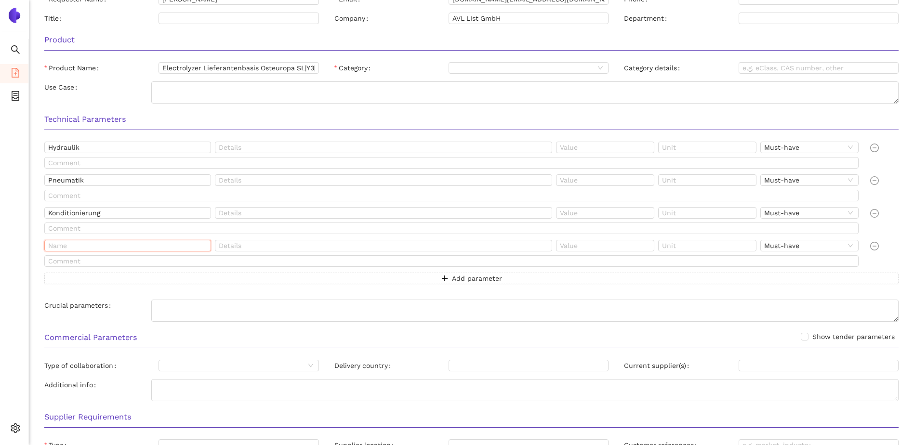
click at [148, 248] on input "text" at bounding box center [127, 246] width 167 height 12
type input "Verrohrung"
click at [383, 281] on button "Add parameter" at bounding box center [471, 279] width 855 height 12
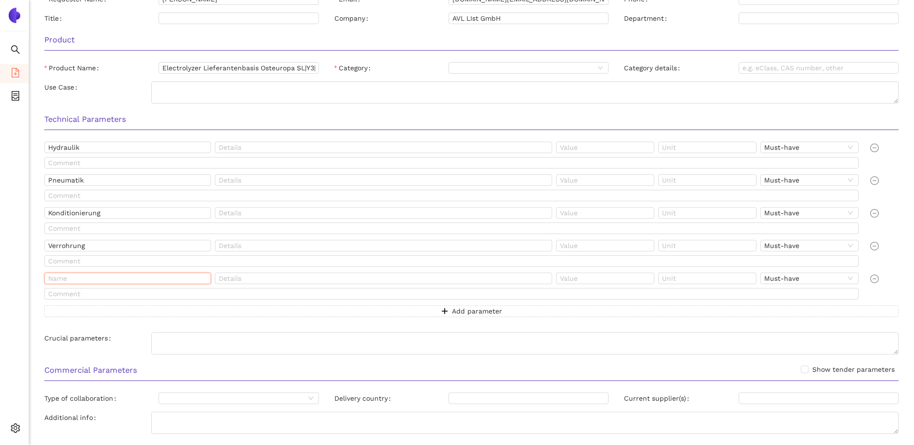
click at [162, 280] on input "text" at bounding box center [127, 279] width 167 height 12
type input "Electrolyzer"
click at [401, 312] on button "Add parameter" at bounding box center [471, 312] width 855 height 12
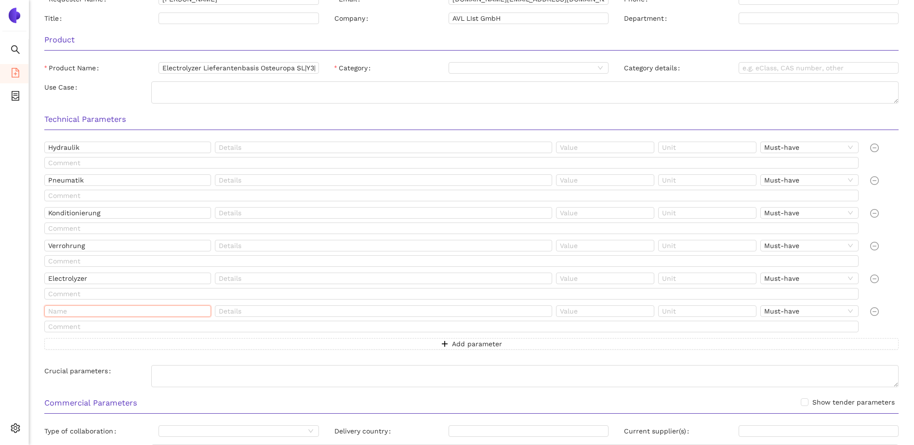
click at [150, 313] on input "text" at bounding box center [127, 312] width 167 height 12
type input "Automatisierung"
click at [453, 349] on span "Add parameter" at bounding box center [477, 344] width 50 height 11
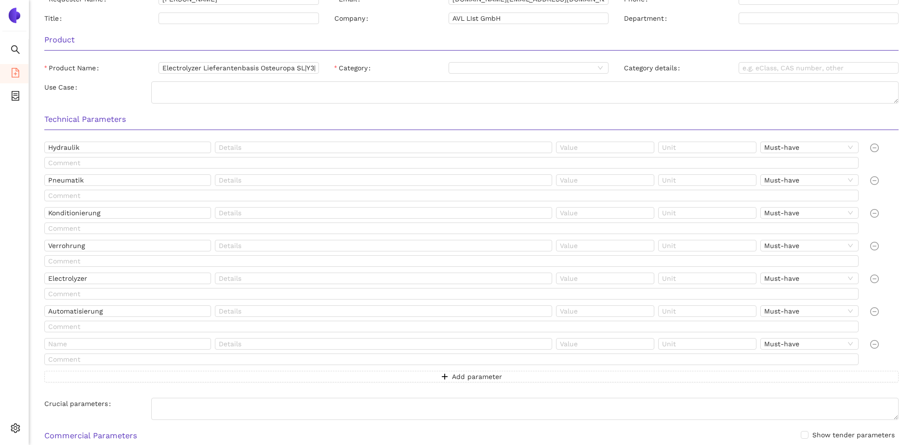
click at [204, 335] on div at bounding box center [453, 328] width 818 height 15
click at [197, 344] on input "text" at bounding box center [127, 344] width 167 height 12
type input "Schalt"
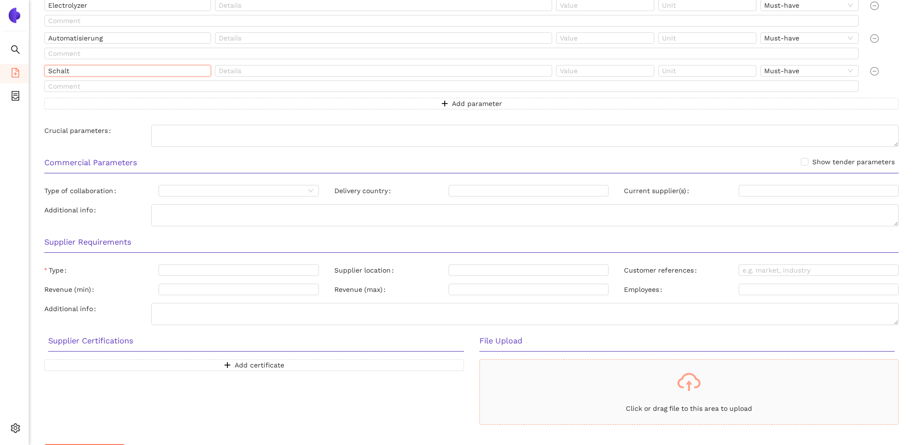
scroll to position [396, 0]
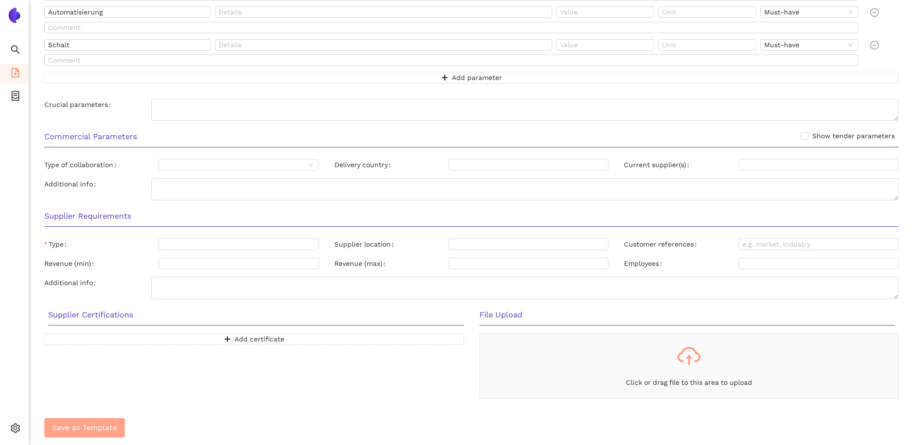
click at [72, 428] on span "Save as Template" at bounding box center [84, 428] width 65 height 12
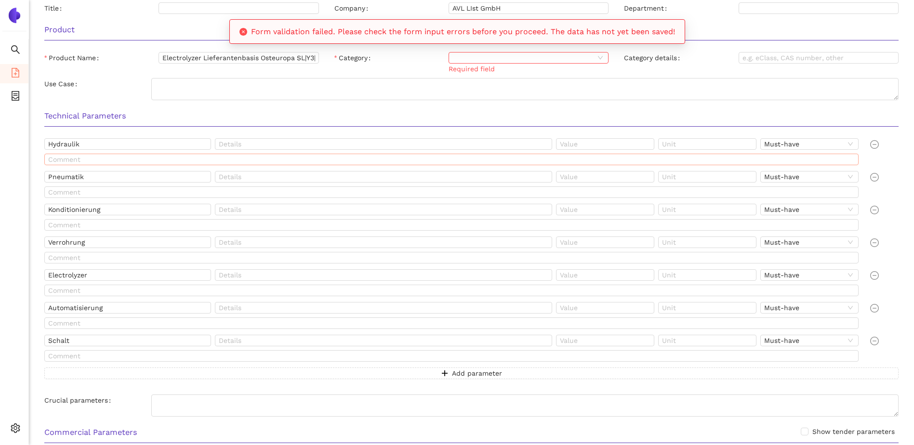
scroll to position [0, 0]
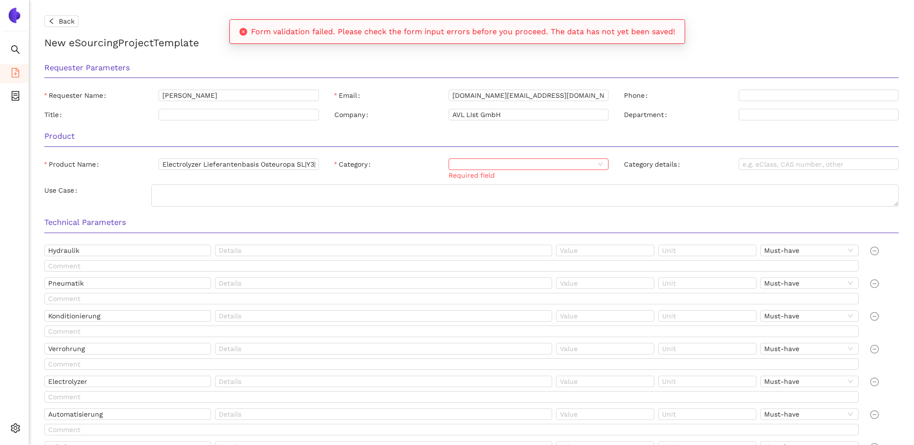
click at [476, 162] on input "Category" at bounding box center [524, 164] width 142 height 11
click at [465, 226] on div "Chemical" at bounding box center [528, 228] width 148 height 11
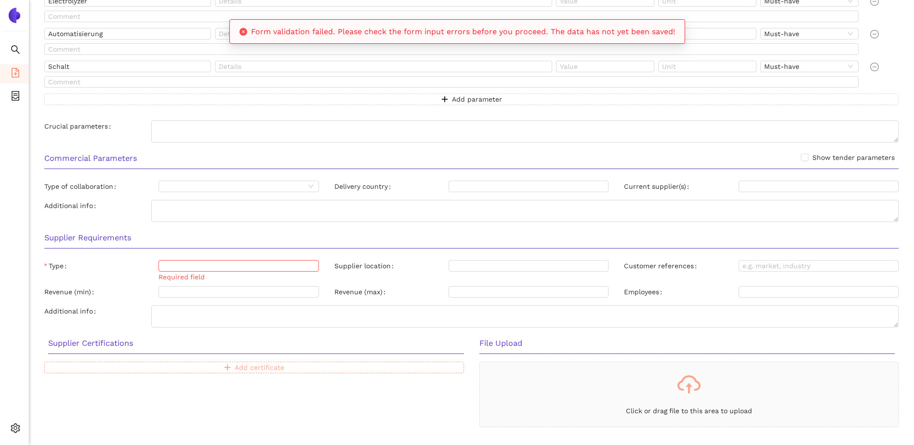
scroll to position [402, 0]
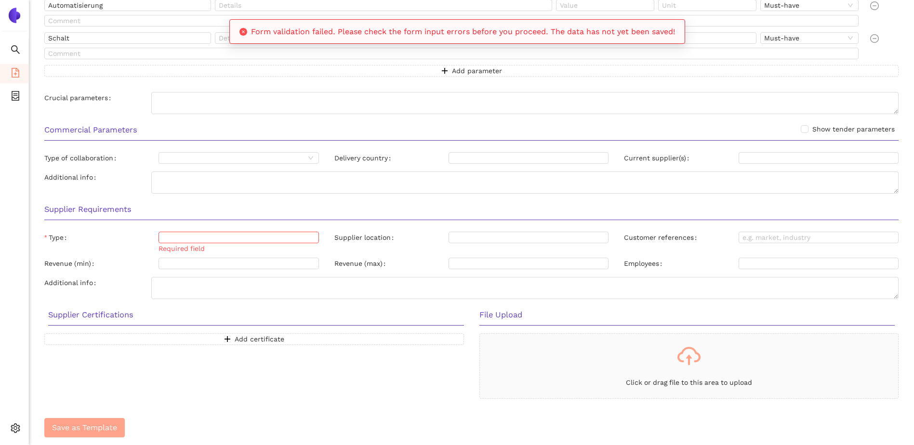
click at [92, 425] on span "Save as Template" at bounding box center [84, 428] width 65 height 12
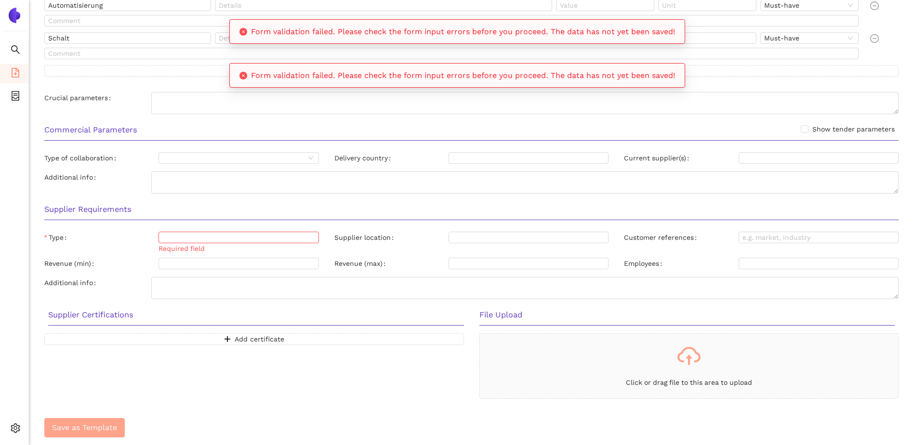
click at [221, 238] on div at bounding box center [234, 238] width 146 height 8
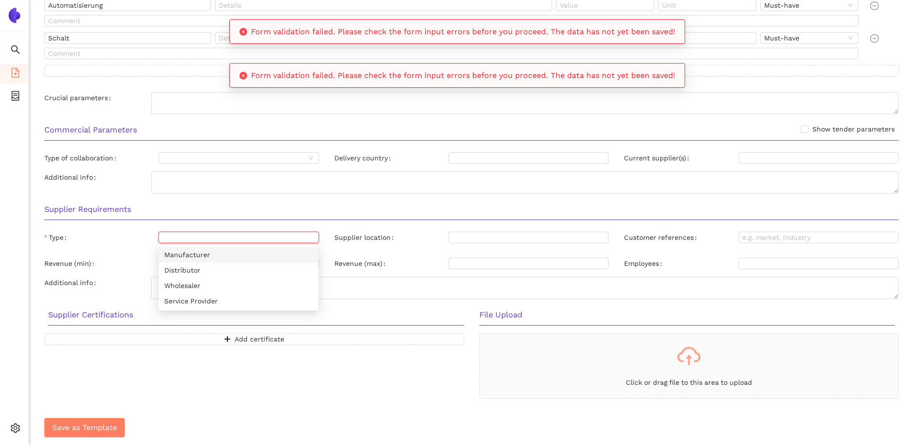
click at [203, 257] on div "Manufacturer" at bounding box center [238, 255] width 148 height 11
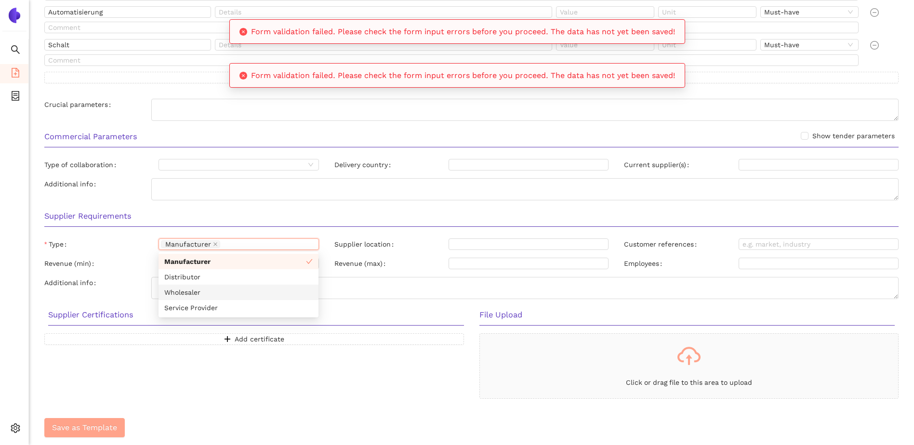
click at [102, 428] on span "Save as Template" at bounding box center [84, 428] width 65 height 12
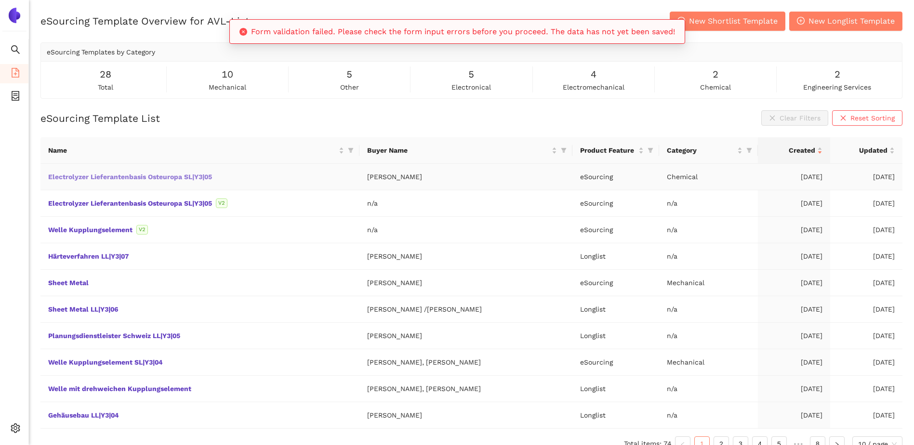
click at [0, 0] on link "Electrolyzer Lieferantenbasis Osteuropa SL|Y3|05" at bounding box center [0, 0] width 0 height 0
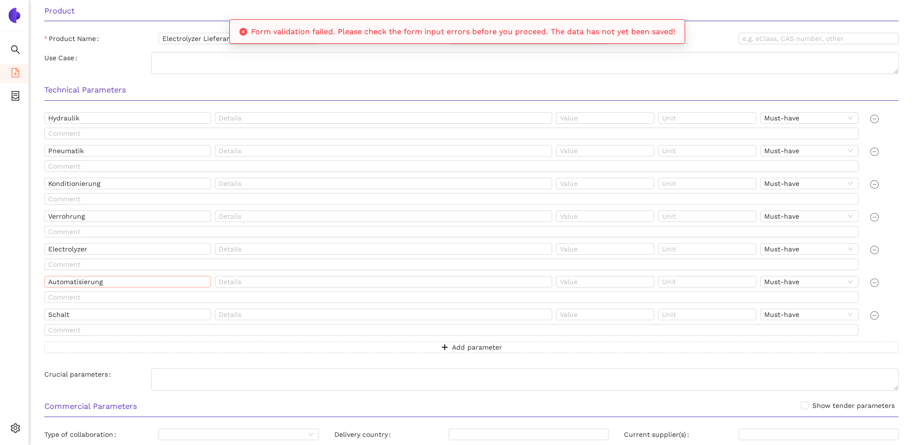
scroll to position [193, 0]
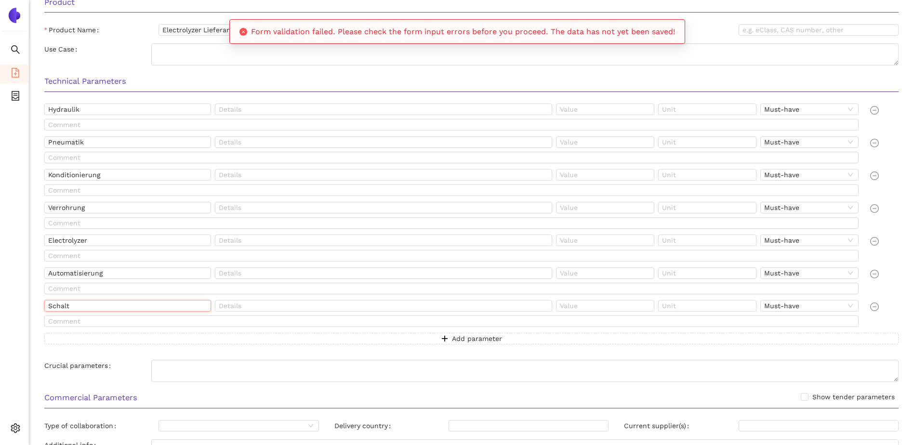
click at [128, 304] on input "Schalt" at bounding box center [127, 306] width 167 height 12
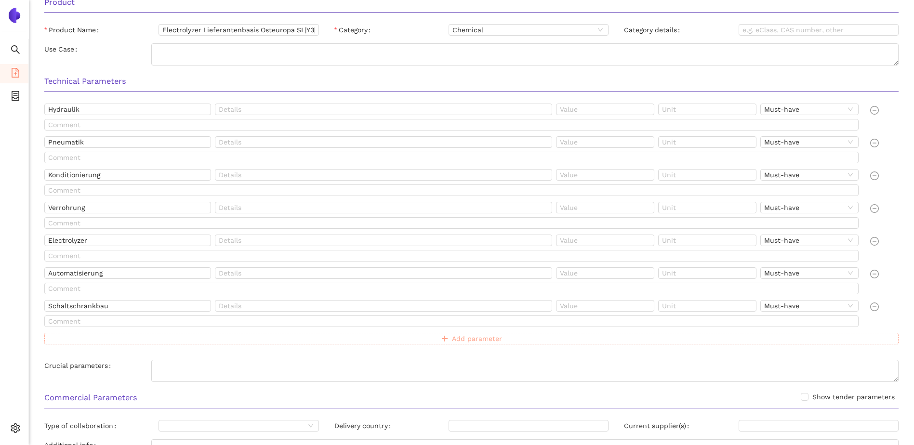
click at [177, 334] on button "Add parameter" at bounding box center [471, 339] width 855 height 12
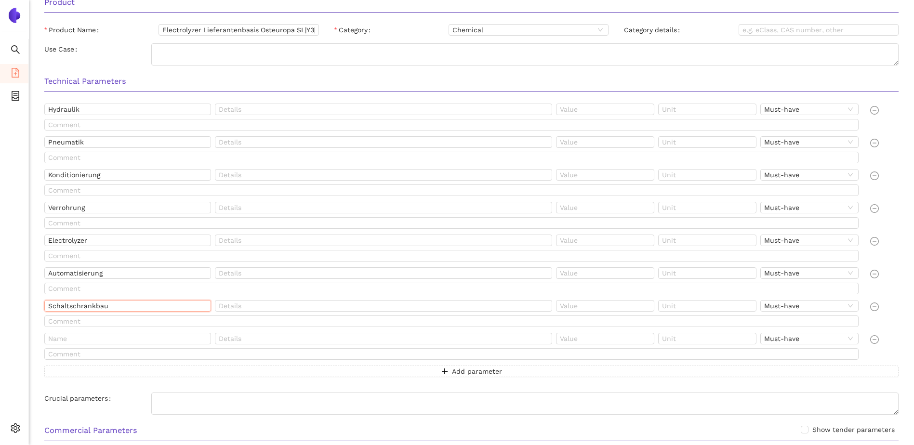
click at [133, 307] on input "Schaltschrankbau" at bounding box center [127, 306] width 167 height 12
click at [123, 336] on input "text" at bounding box center [127, 339] width 167 height 12
click at [121, 376] on button "Add parameter" at bounding box center [471, 372] width 855 height 12
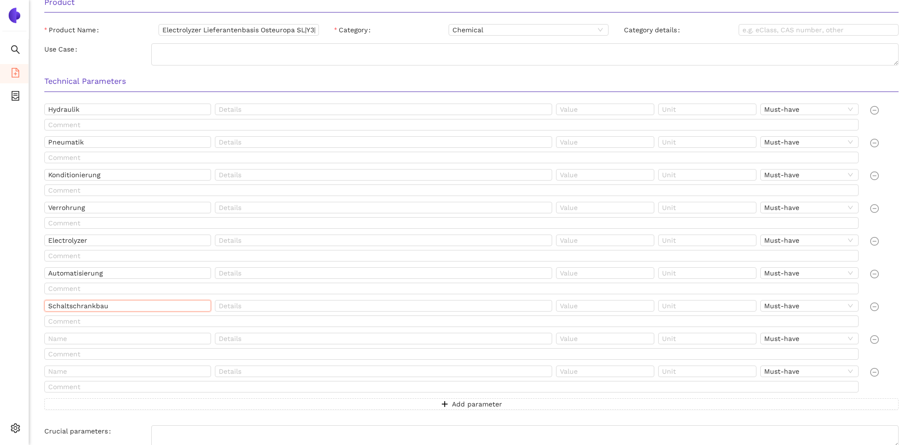
click at [129, 306] on input "Schaltschrankbau" at bounding box center [127, 306] width 167 height 12
type input "Schaltschrank"
click at [126, 416] on div "Hydraulik Must-have Pneumatik Must-have Konditionierung Must-have Verrohrung Mu…" at bounding box center [472, 263] width 870 height 318
click at [870, 371] on div at bounding box center [885, 381] width 36 height 31
click at [879, 373] on icon "minus-circle" at bounding box center [874, 372] width 9 height 9
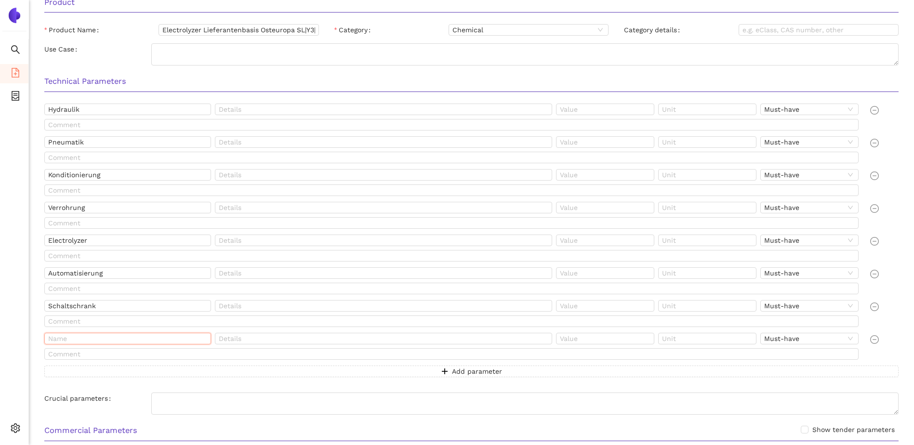
click at [162, 341] on input "text" at bounding box center [127, 339] width 167 height 12
click at [129, 380] on div "Hydraulik Must-have Pneumatik Must-have Konditionierung Must-have Verrohrung Mu…" at bounding box center [472, 246] width 870 height 285
click at [127, 341] on input "text" at bounding box center [127, 339] width 167 height 12
type input "Wärmepumpen"
click at [138, 377] on button "Add parameter" at bounding box center [471, 372] width 855 height 12
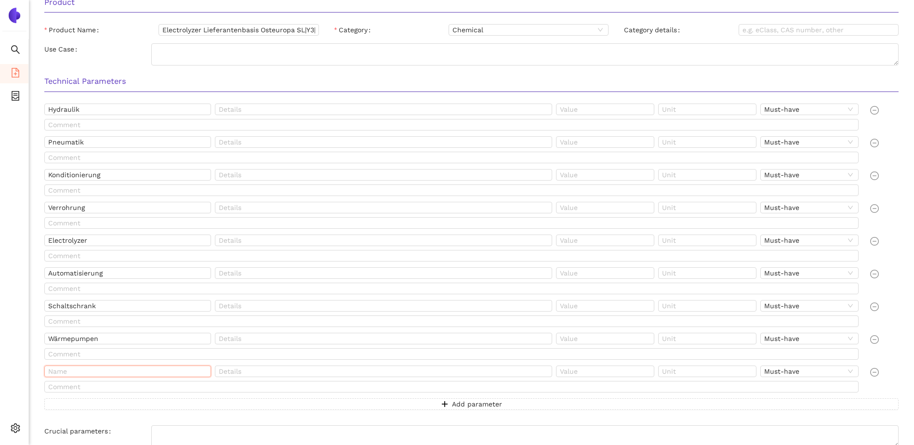
click at [134, 370] on input "text" at bounding box center [127, 372] width 167 height 12
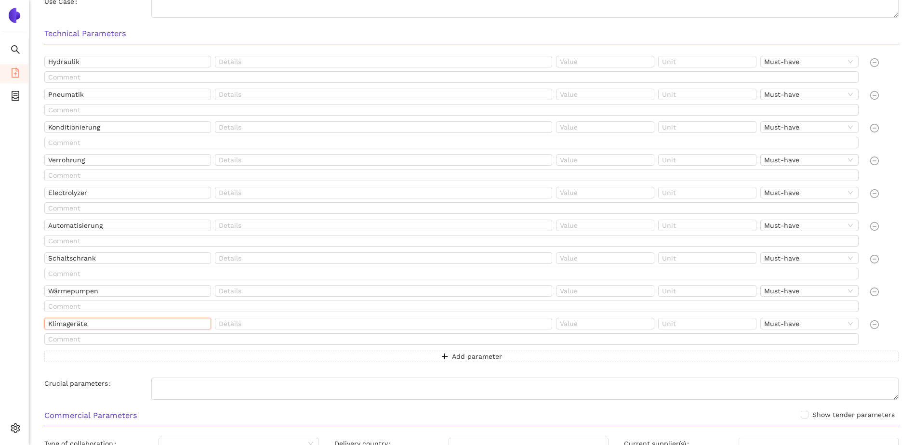
scroll to position [241, 0]
type input "Klimageräte"
click at [130, 356] on button "Add parameter" at bounding box center [471, 356] width 855 height 12
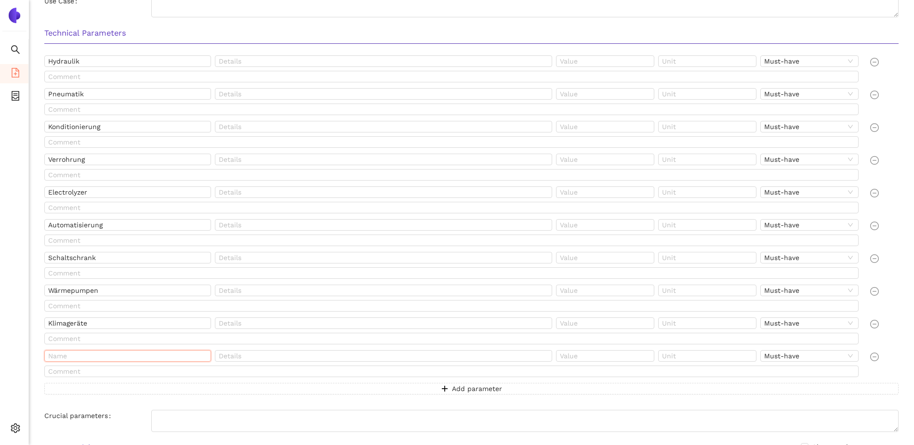
click at [123, 354] on input "text" at bounding box center [127, 356] width 167 height 12
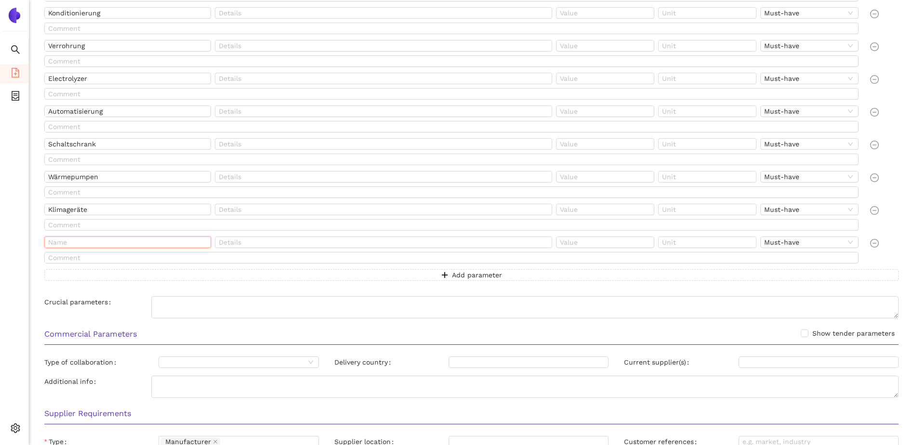
scroll to position [337, 0]
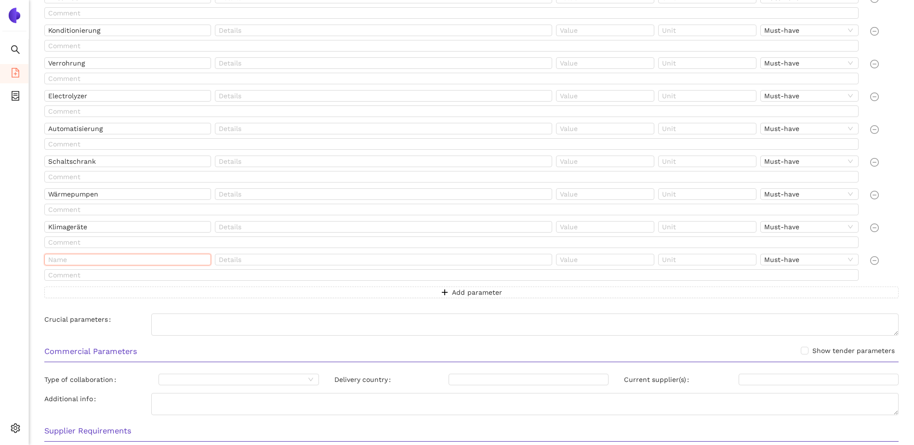
click at [86, 261] on input "text" at bounding box center [127, 260] width 167 height 12
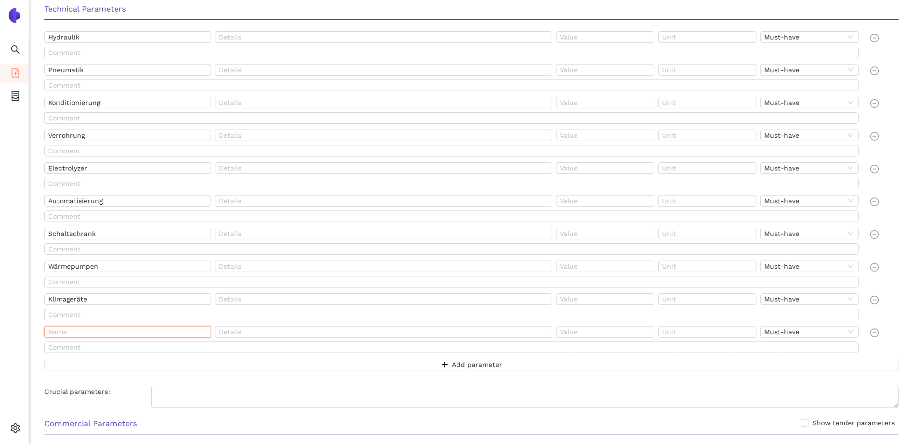
scroll to position [289, 0]
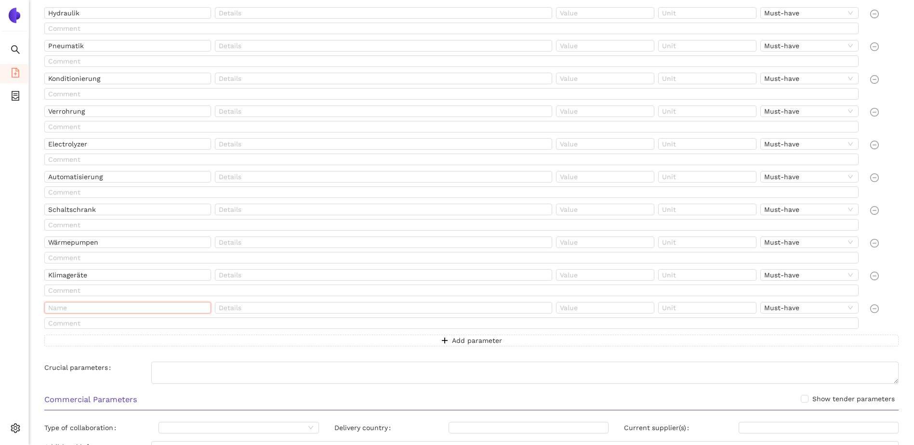
click at [69, 310] on input "text" at bounding box center [127, 308] width 167 height 12
type input "Kundenspezifische Fertigung"
click at [98, 357] on div "Hydraulik Must-have Pneumatik Must-have Konditionierung Must-have Verrohrung Mu…" at bounding box center [472, 182] width 870 height 351
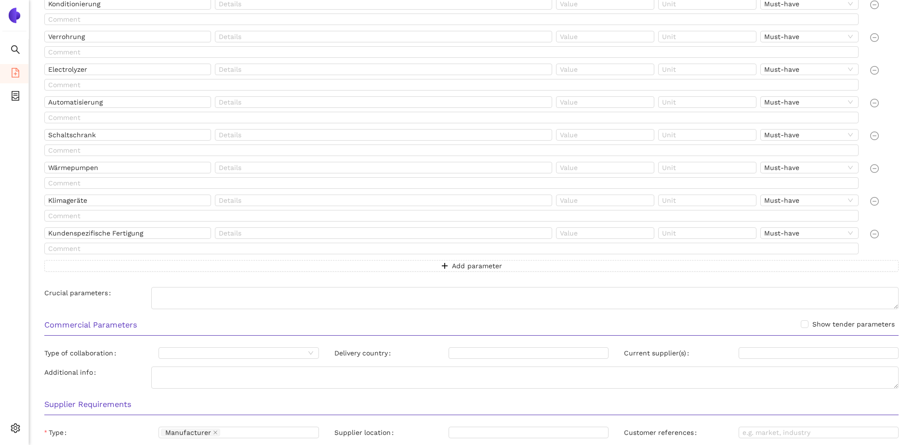
scroll to position [386, 0]
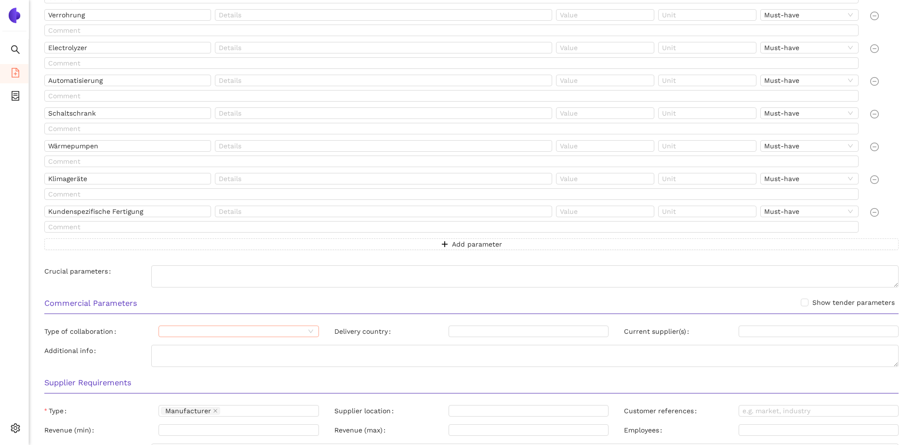
click at [216, 332] on input "Type of collaboration" at bounding box center [233, 331] width 142 height 11
click at [201, 316] on div "Commercial Parameters Show tender parameters" at bounding box center [472, 307] width 870 height 30
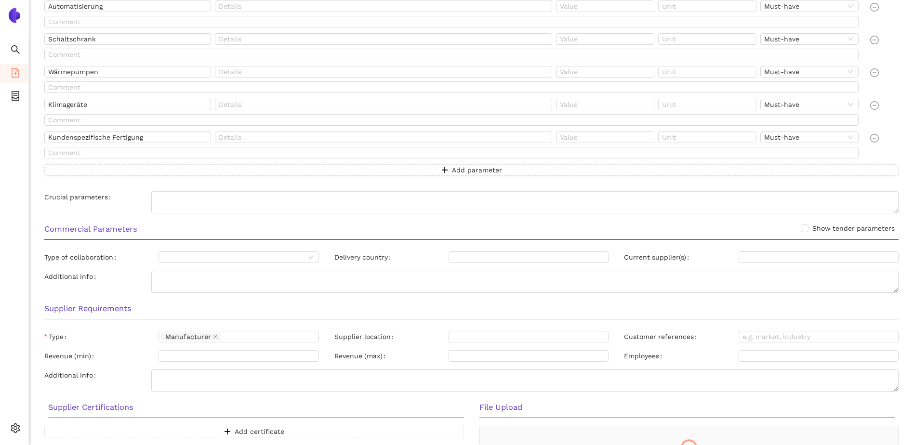
scroll to position [482, 0]
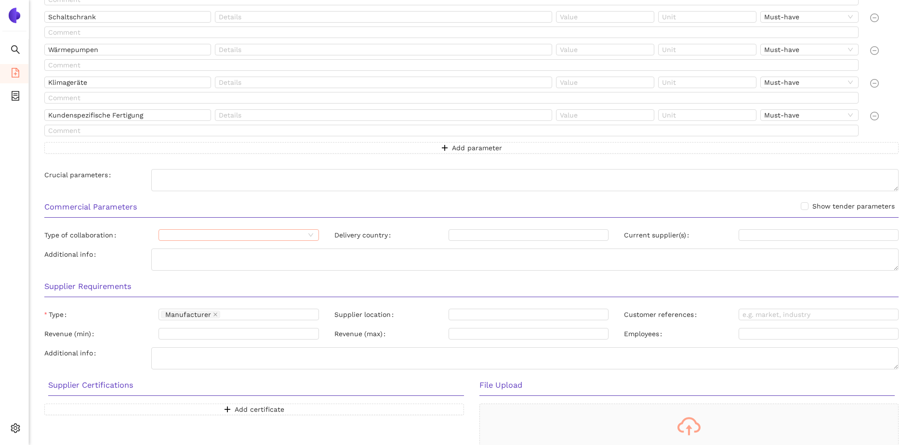
click at [279, 241] on div at bounding box center [239, 235] width 160 height 12
click at [226, 268] on div "long-term relationship" at bounding box center [238, 268] width 148 height 11
click at [477, 233] on div at bounding box center [524, 235] width 146 height 8
type input "Austr"
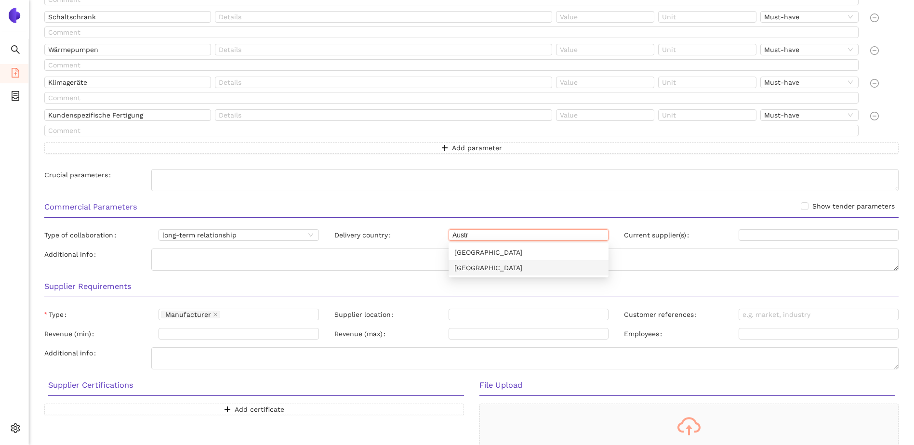
click at [496, 274] on div "[GEOGRAPHIC_DATA]" at bounding box center [529, 267] width 160 height 15
type input "[GEOGRAPHIC_DATA]"
click at [513, 250] on div "[GEOGRAPHIC_DATA]" at bounding box center [528, 252] width 148 height 11
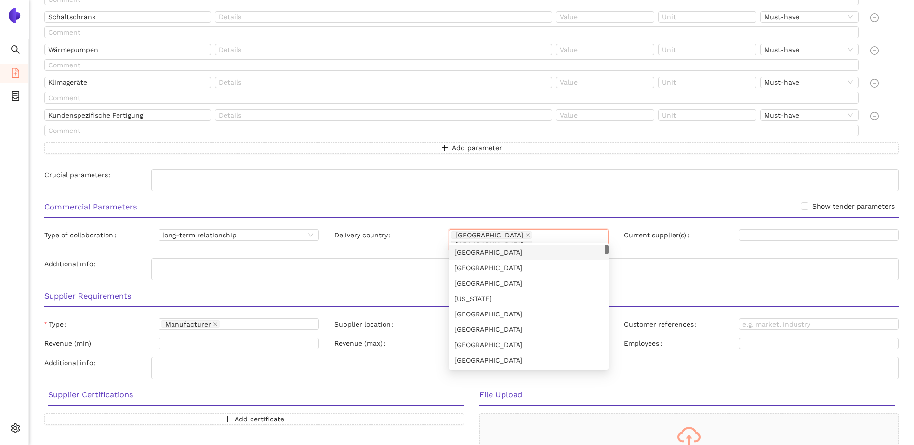
click at [671, 238] on label "Current supplier(s)" at bounding box center [658, 235] width 69 height 12
click at [739, 238] on input "Current supplier(s)" at bounding box center [819, 235] width 160 height 12
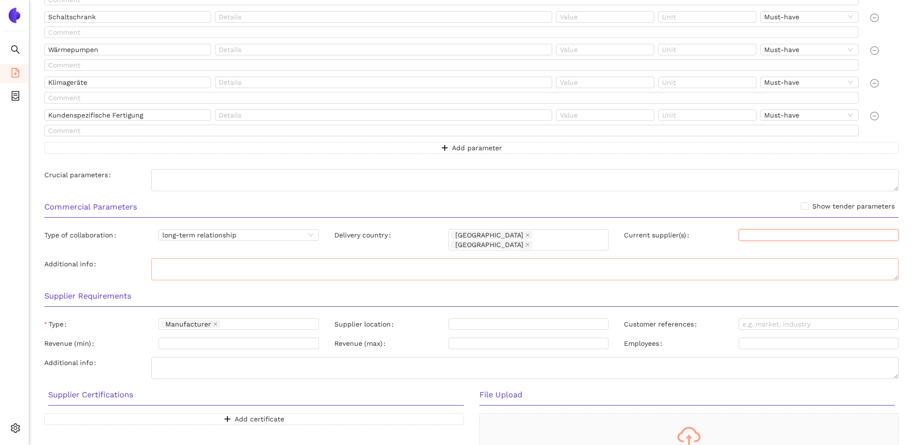
scroll to position [530, 0]
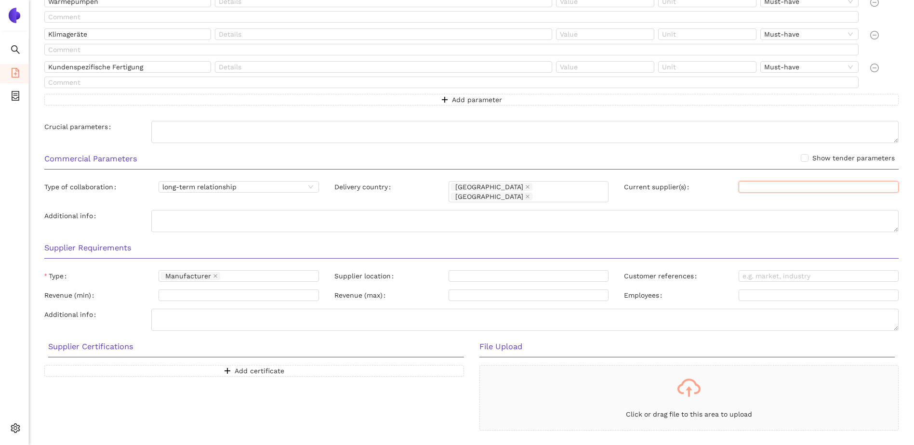
click at [772, 184] on input "Current supplier(s)" at bounding box center [819, 187] width 160 height 12
drag, startPoint x: 720, startPoint y: 180, endPoint x: 704, endPoint y: 184, distance: 16.4
click at [720, 180] on div "Commercial Parameters Show tender parameters Type of collaboration long-term re…" at bounding box center [472, 191] width 870 height 89
click at [471, 272] on div at bounding box center [524, 276] width 146 height 8
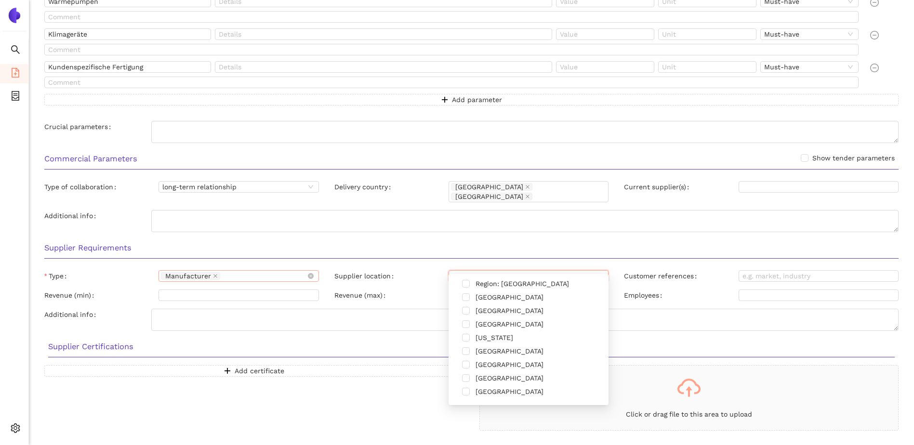
click at [301, 271] on div "Manufacturer" at bounding box center [234, 276] width 146 height 10
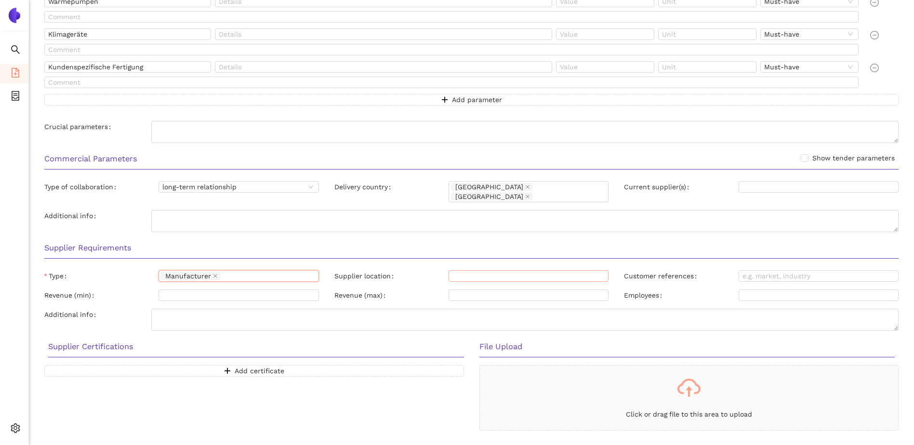
click at [460, 272] on div at bounding box center [524, 276] width 146 height 8
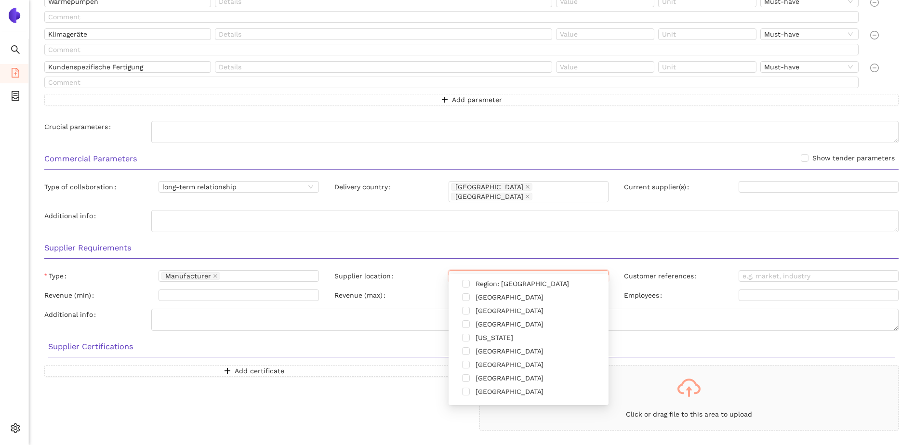
click at [421, 270] on div "Supplier location" at bounding box center [391, 276] width 114 height 12
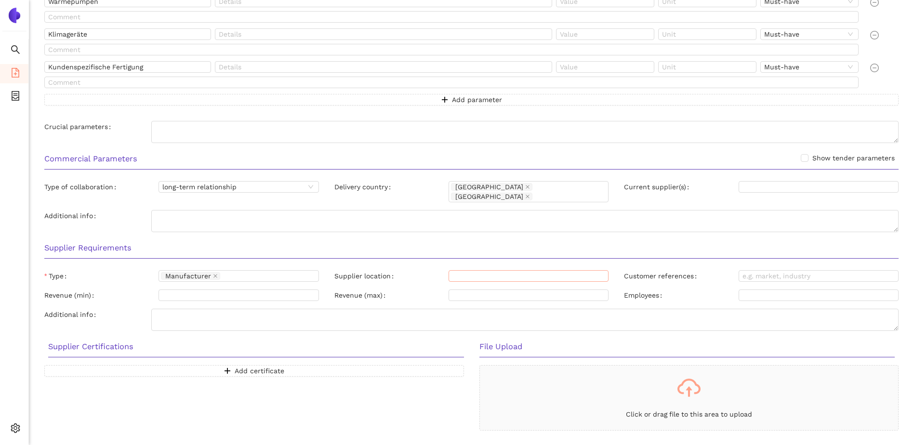
click at [467, 272] on div at bounding box center [524, 276] width 146 height 8
type input "O"
type input "Osteuropa"
click at [422, 279] on div "Supplier Requirements Type Manufacturer Supplier location Osteuropa Customer re…" at bounding box center [472, 285] width 870 height 99
click at [544, 272] on div at bounding box center [524, 276] width 146 height 8
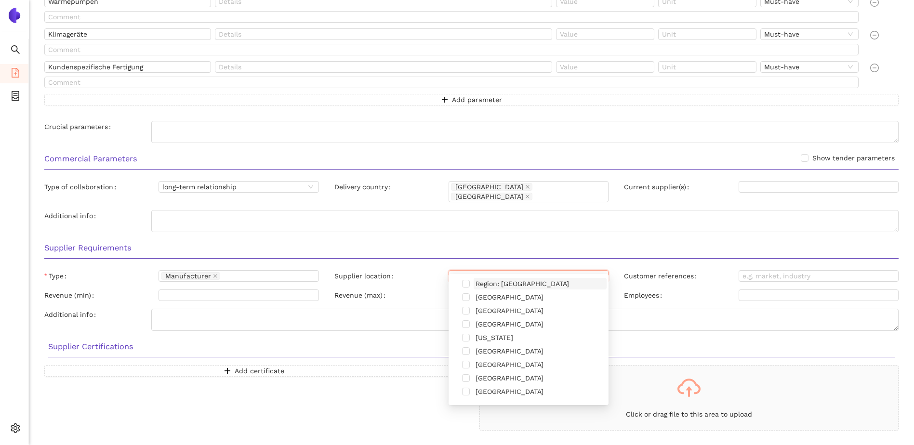
click at [491, 281] on span "Region: [GEOGRAPHIC_DATA]" at bounding box center [523, 284] width 94 height 8
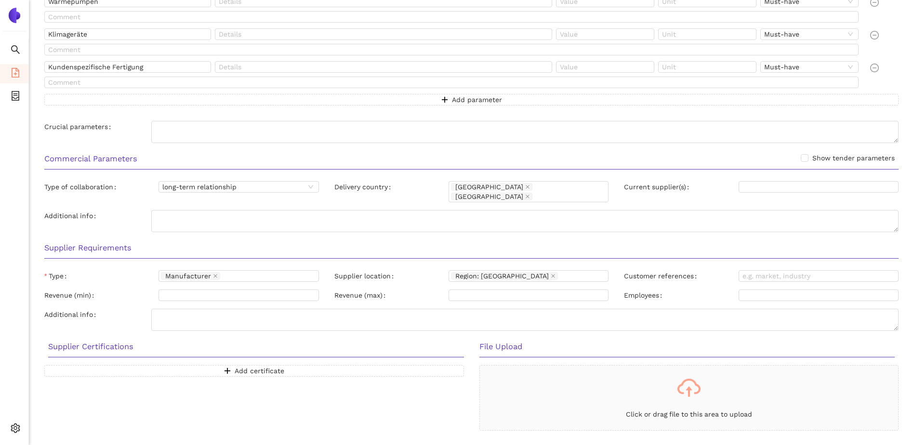
click at [391, 335] on div "Supplier Certifications" at bounding box center [255, 350] width 431 height 30
click at [394, 318] on textarea "Additional info" at bounding box center [525, 320] width 748 height 22
click at [352, 309] on textarea "Supplier Location: [GEOGRAPHIC_DATA] und [GEOGRAPHIC_DATA]" at bounding box center [525, 320] width 748 height 22
type textarea "Supplier Location: [GEOGRAPHIC_DATA] und [GEOGRAPHIC_DATA]"
click at [384, 290] on label "Revenue (max)" at bounding box center [361, 296] width 55 height 12
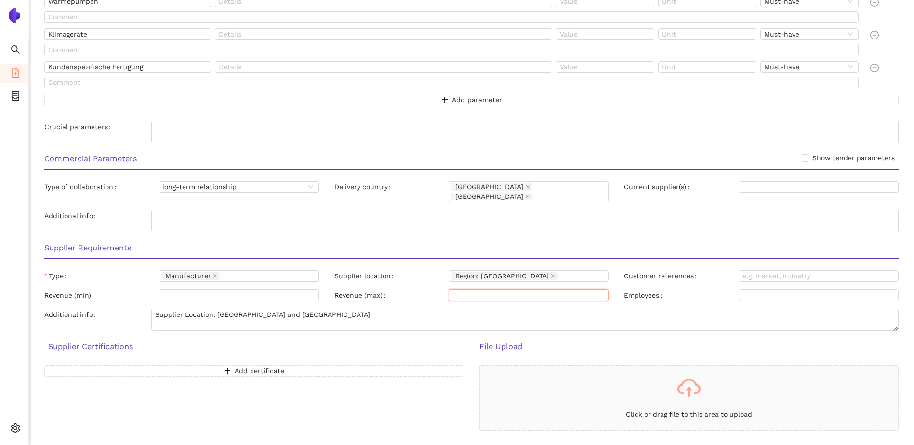
click at [449, 290] on input "Revenue (max)" at bounding box center [529, 296] width 160 height 12
click at [756, 270] on input "Customer references" at bounding box center [819, 276] width 160 height 12
click at [721, 270] on div "Customer references" at bounding box center [681, 276] width 114 height 12
drag, startPoint x: 775, startPoint y: 267, endPoint x: 737, endPoint y: 266, distance: 38.1
click at [775, 270] on input "Customer references" at bounding box center [819, 276] width 160 height 12
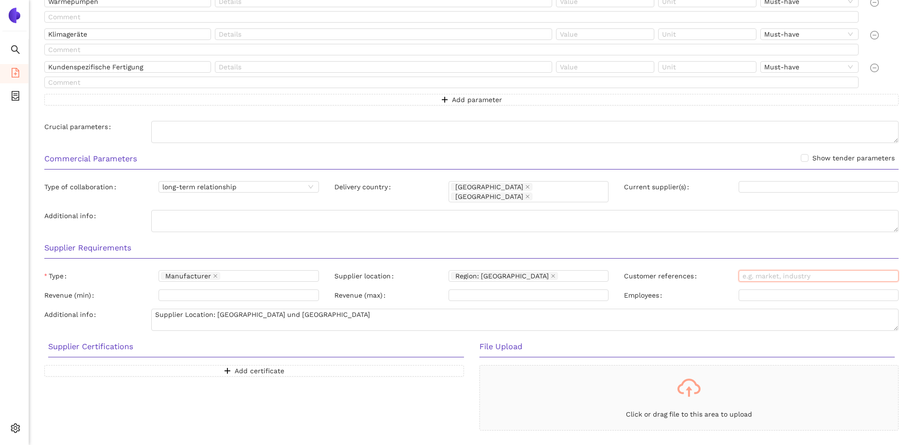
click at [762, 270] on input "Customer references" at bounding box center [819, 276] width 160 height 12
click at [698, 277] on div "Supplier Requirements Type Manufacturer Supplier location Region: [GEOGRAPHIC_D…" at bounding box center [472, 285] width 870 height 99
click at [797, 270] on input "Customer references" at bounding box center [819, 276] width 160 height 12
type input "n"
click at [669, 294] on div "Employees" at bounding box center [761, 297] width 290 height 15
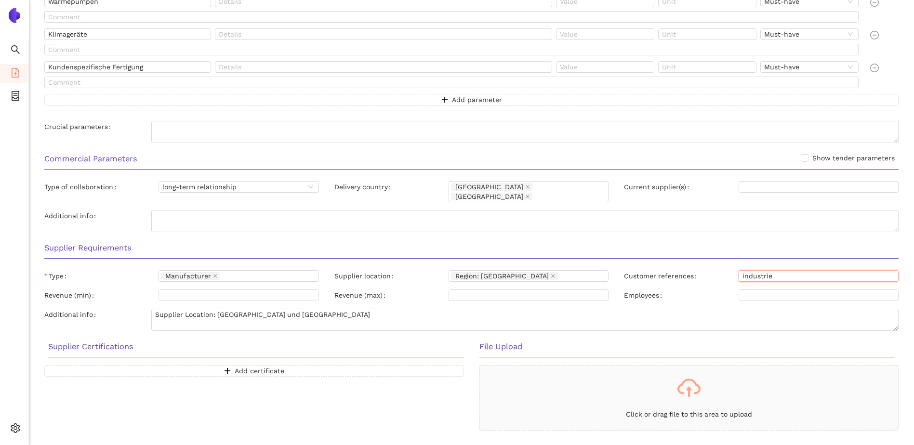
click at [786, 270] on input "industrie" at bounding box center [819, 276] width 160 height 12
click at [712, 290] on div "Employees" at bounding box center [681, 296] width 114 height 12
click at [839, 270] on input "industrie, automotiv" at bounding box center [819, 276] width 160 height 12
type input "industrie, automotive"
click at [616, 276] on div "Supplier location Region: [GEOGRAPHIC_DATA]" at bounding box center [472, 277] width 290 height 15
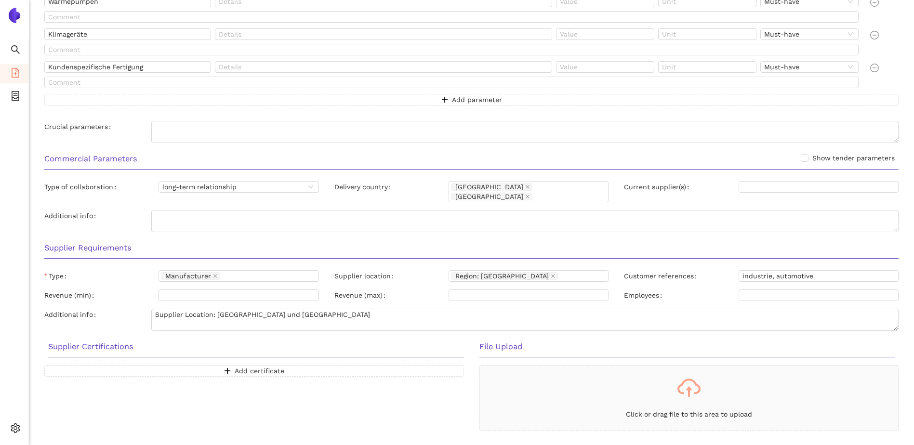
click at [689, 290] on div "Employees" at bounding box center [681, 296] width 114 height 12
click at [756, 290] on input "Employees" at bounding box center [819, 296] width 160 height 12
type input "min 30"
click at [724, 290] on div "Employees" at bounding box center [681, 296] width 114 height 12
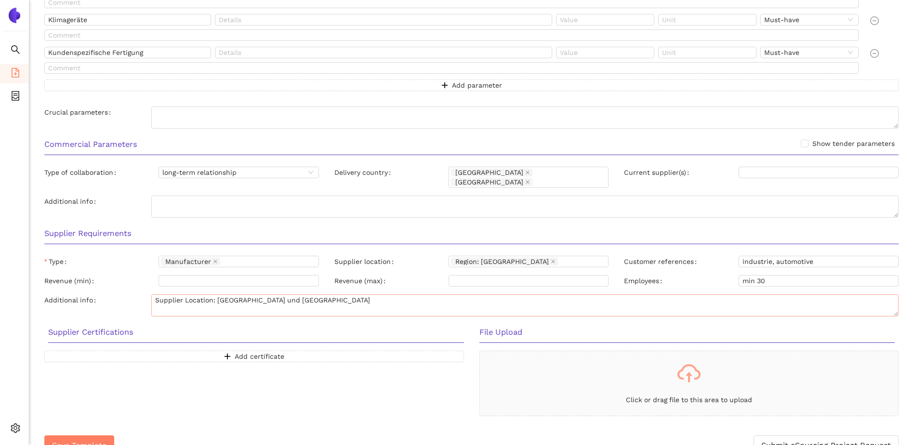
scroll to position [552, 0]
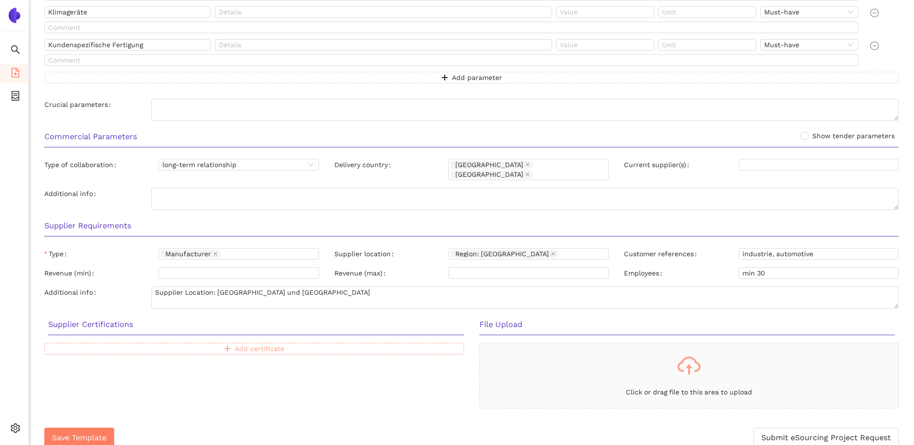
click at [256, 344] on span "Add certificate" at bounding box center [260, 349] width 50 height 11
click at [220, 343] on input "text" at bounding box center [147, 349] width 206 height 12
click at [226, 319] on h3 "Supplier Certifications" at bounding box center [256, 325] width 416 height 13
click at [235, 343] on input "text" at bounding box center [147, 349] width 206 height 12
type input "ISO 9001"
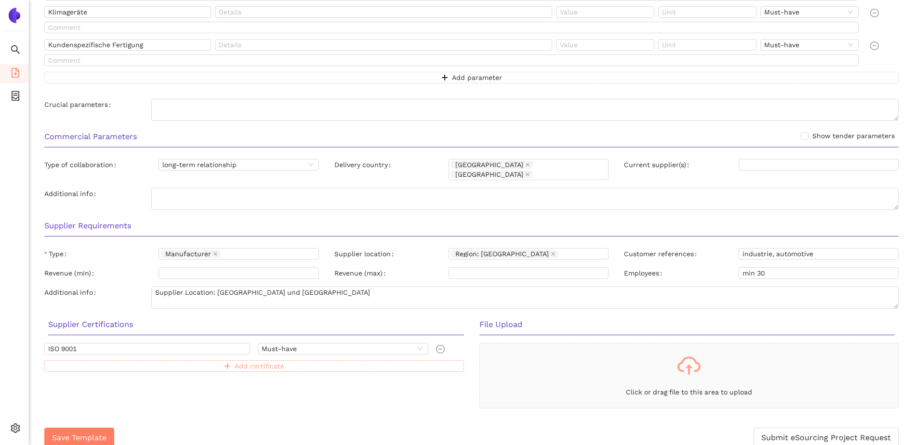
click at [256, 361] on span "Add certificate" at bounding box center [260, 366] width 50 height 11
drag, startPoint x: 256, startPoint y: 359, endPoint x: 200, endPoint y: 356, distance: 56.0
click at [200, 361] on input "text" at bounding box center [147, 367] width 206 height 12
type input "ISO 14001"
click at [250, 397] on div "ISO 9001 Must-have ISO 14001 Must-have Add certificate" at bounding box center [254, 376] width 435 height 66
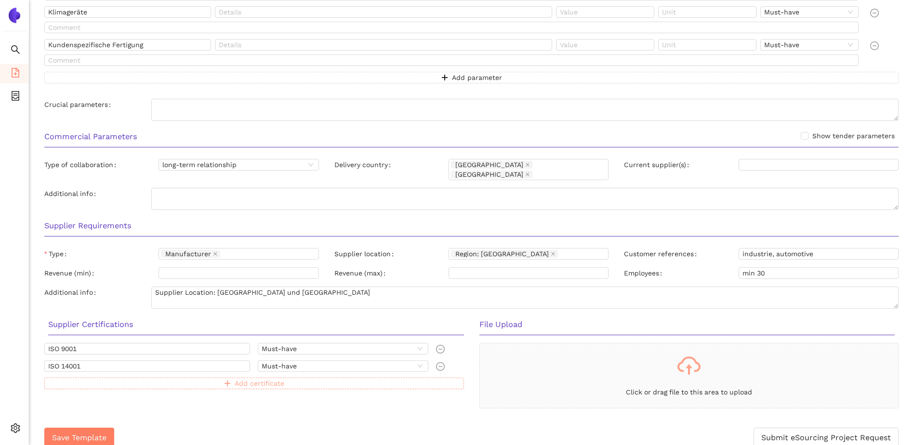
click at [248, 378] on span "Add certificate" at bounding box center [260, 383] width 50 height 11
click at [245, 430] on div "Save Template Submit eSourcing Project Request" at bounding box center [471, 447] width 855 height 35
click at [440, 380] on icon "minus-circle" at bounding box center [440, 384] width 9 height 9
click at [322, 361] on span "Must-have" at bounding box center [343, 366] width 162 height 11
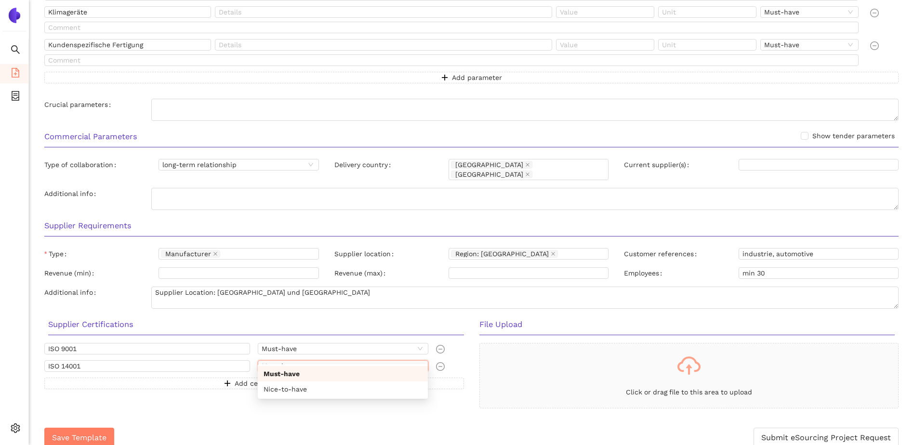
click at [322, 361] on span "Must-have" at bounding box center [343, 366] width 162 height 11
click at [287, 387] on div "Nice-to-have" at bounding box center [343, 389] width 159 height 11
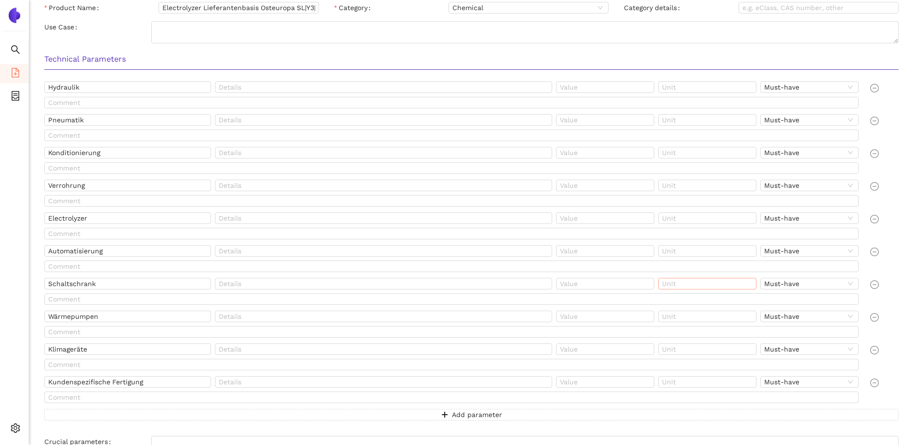
scroll to position [263, 0]
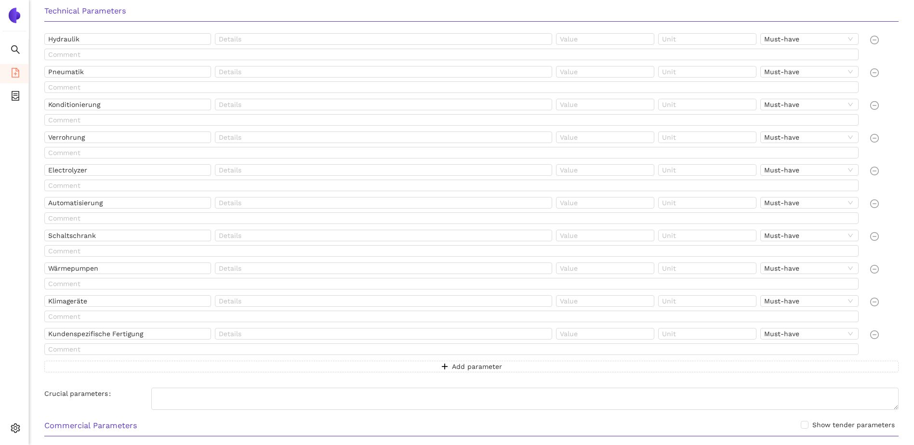
click at [606, 381] on div "Hydraulik Must-have Pneumatik Must-have Konditionierung Must-have Verrohrung Mu…" at bounding box center [472, 208] width 870 height 351
click at [809, 41] on span "Must-have" at bounding box center [809, 39] width 91 height 11
click at [798, 66] on div "Nice-to-have" at bounding box center [810, 71] width 98 height 15
click at [798, 66] on div "Must-have" at bounding box center [810, 72] width 98 height 12
click at [793, 102] on div "Nice-to-have" at bounding box center [809, 104] width 87 height 11
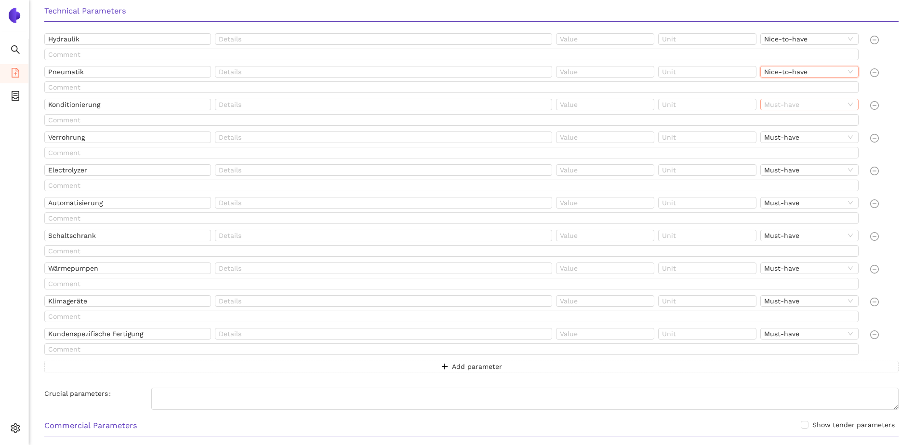
click at [793, 106] on span "Must-have" at bounding box center [809, 104] width 91 height 11
click at [798, 136] on div "Nice-to-have" at bounding box center [809, 137] width 87 height 11
click at [796, 139] on span "Must-have" at bounding box center [809, 137] width 91 height 11
click at [797, 170] on div "Nice-to-have" at bounding box center [809, 170] width 87 height 11
click at [794, 171] on span "Must-have" at bounding box center [809, 170] width 91 height 11
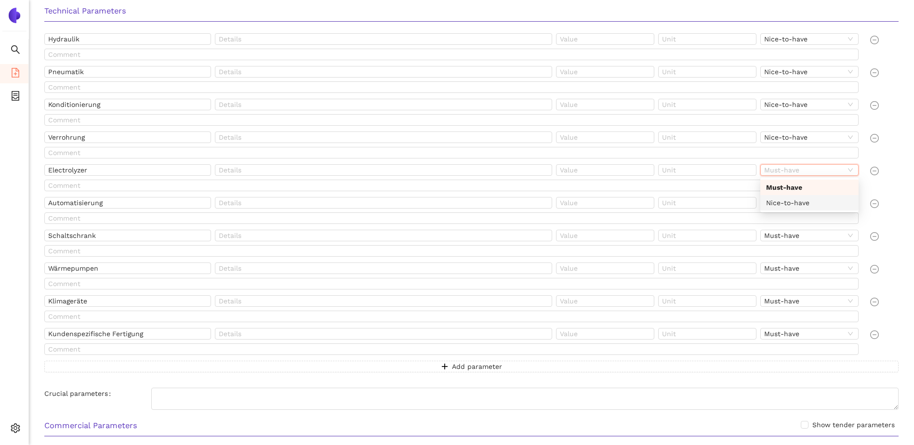
click at [792, 204] on div "Nice-to-have" at bounding box center [809, 203] width 87 height 11
click at [792, 204] on span "Must-have" at bounding box center [809, 203] width 91 height 11
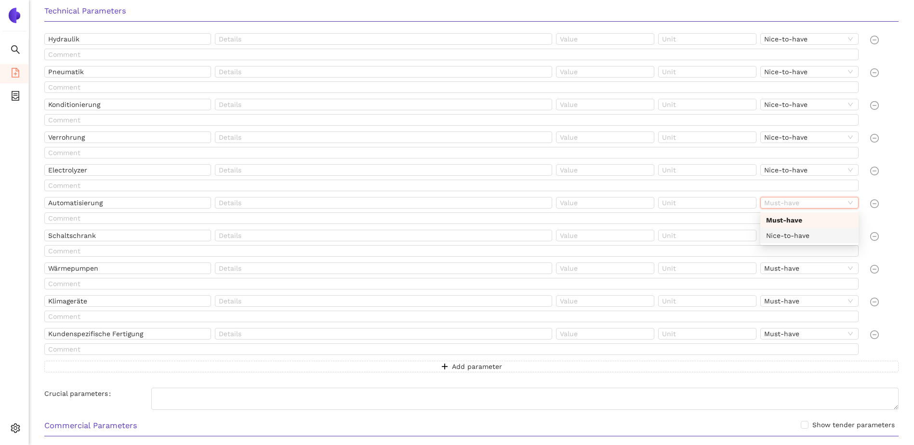
click at [803, 233] on div "Nice-to-have" at bounding box center [809, 235] width 87 height 11
click at [796, 235] on span "Must-have" at bounding box center [809, 235] width 91 height 11
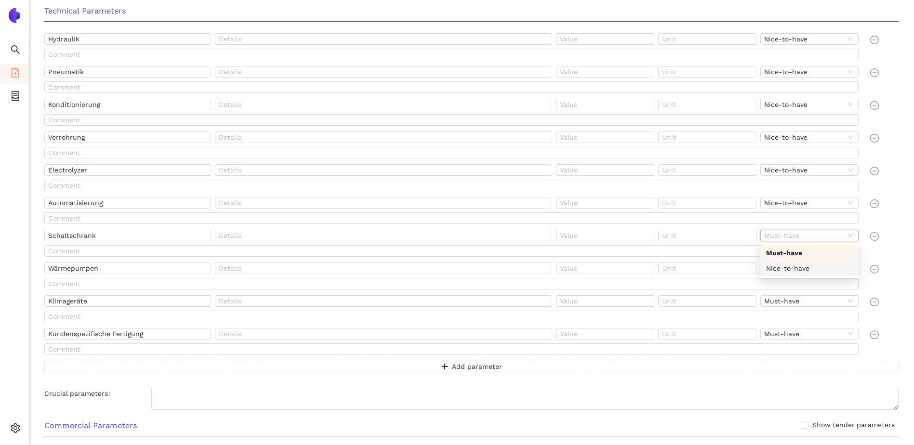
click at [786, 265] on div "Nice-to-have" at bounding box center [809, 268] width 87 height 11
click at [790, 265] on span "Must-have" at bounding box center [809, 268] width 91 height 11
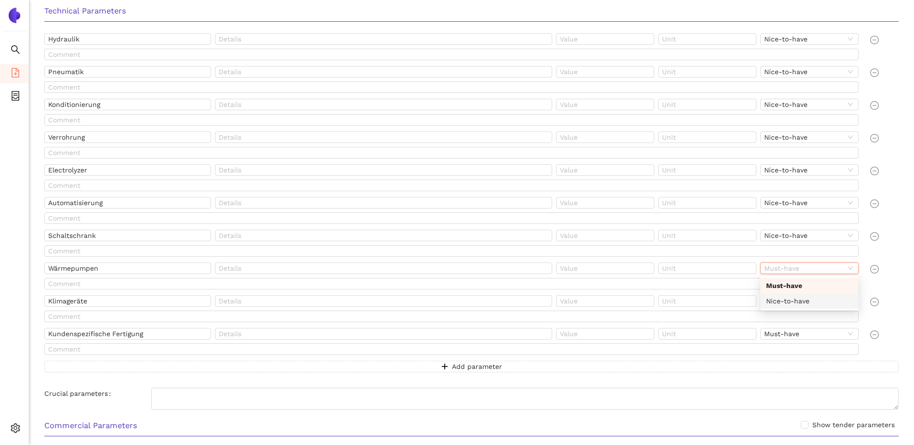
click at [792, 297] on div "Nice-to-have" at bounding box center [809, 301] width 87 height 11
click at [790, 302] on span "Must-have" at bounding box center [809, 301] width 91 height 11
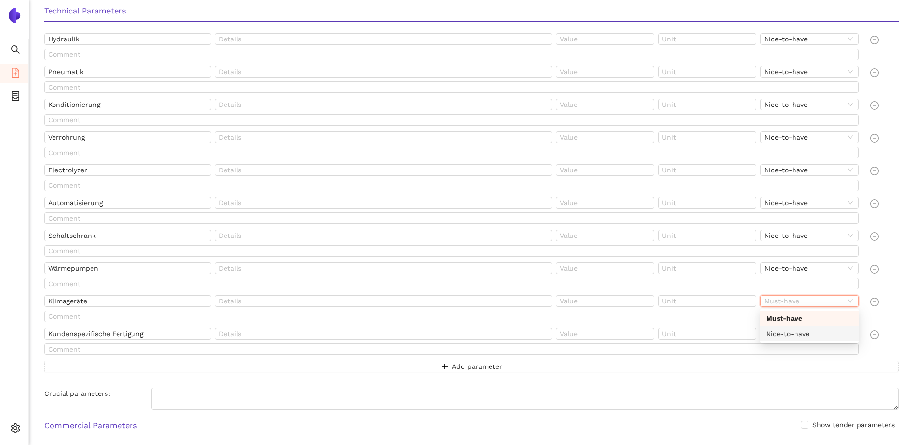
click at [800, 332] on div "Nice-to-have" at bounding box center [809, 334] width 87 height 11
click at [574, 385] on div "Technical Parameters Hydraulik Nice-to-have Pneumatik Nice-to-have Konditionier…" at bounding box center [472, 206] width 870 height 415
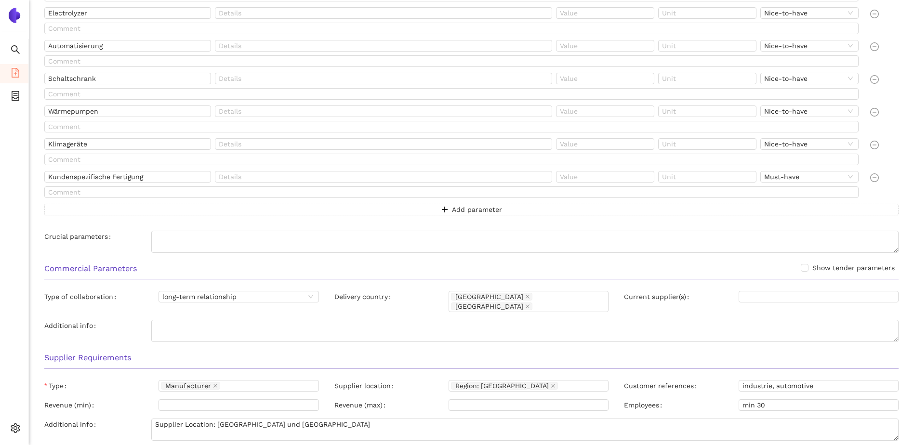
scroll to position [482, 0]
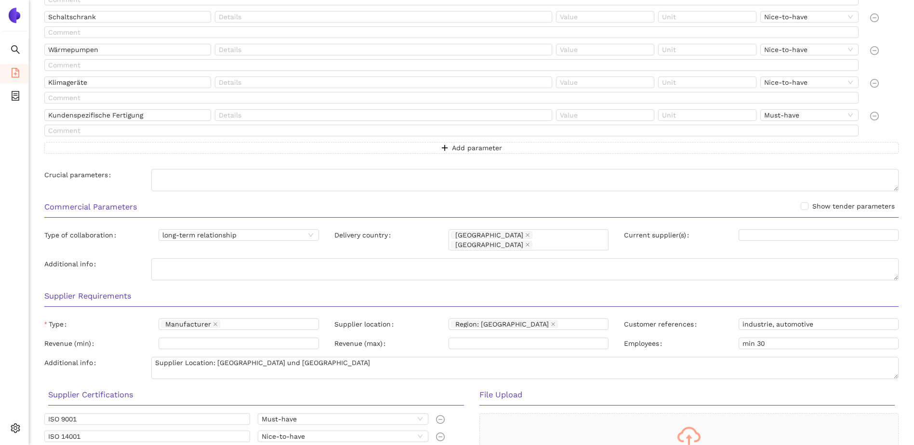
click at [650, 208] on h3 "Commercial Parameters Show tender parameters" at bounding box center [471, 207] width 855 height 13
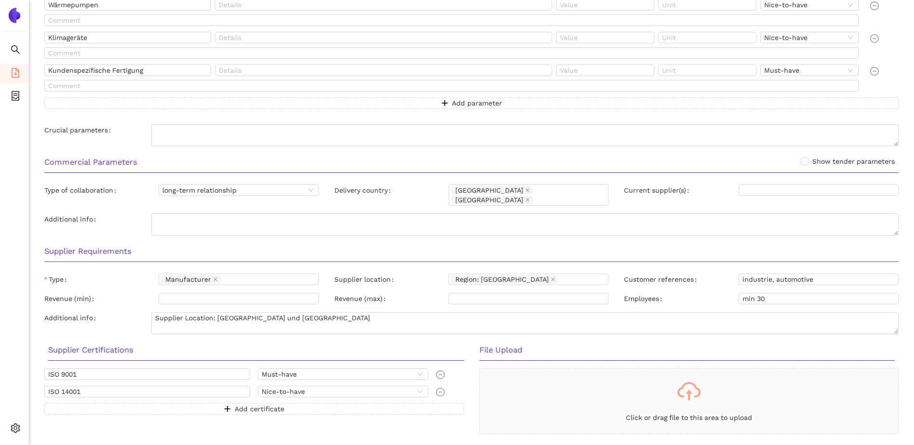
scroll to position [552, 0]
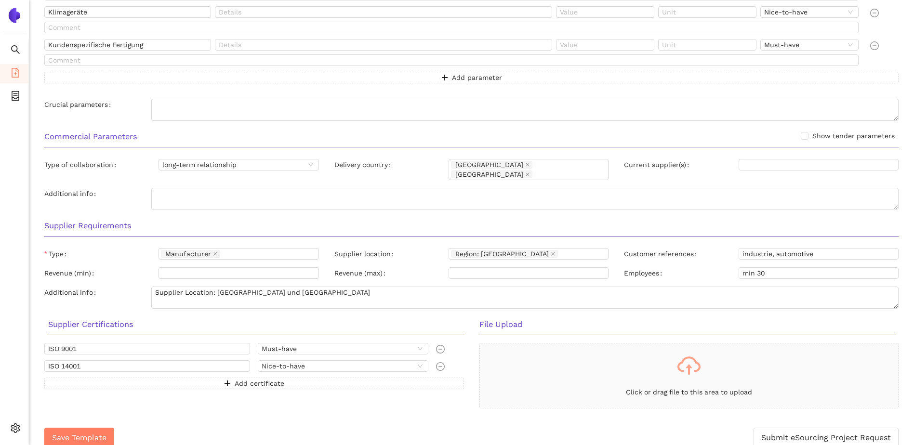
click at [83, 432] on span "Save Template" at bounding box center [79, 438] width 54 height 12
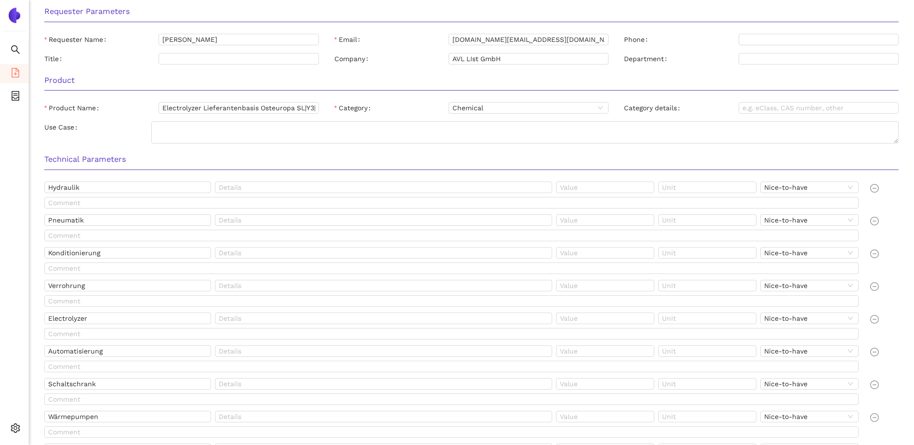
scroll to position [0, 0]
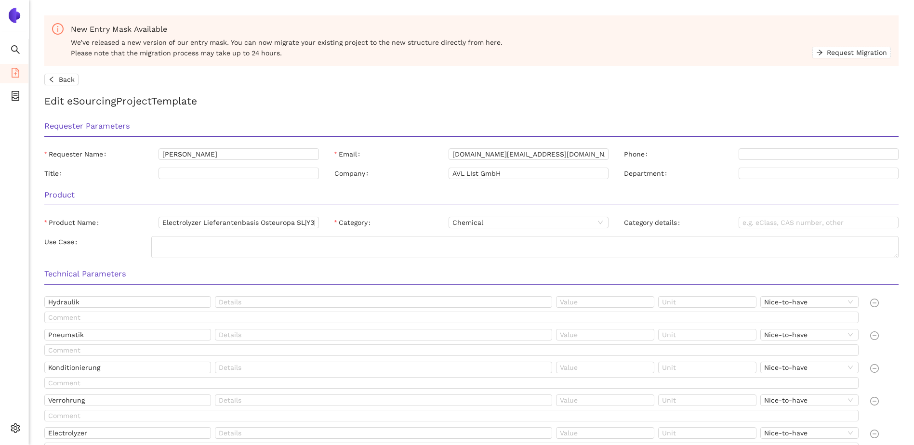
click at [635, 198] on h3 "Product" at bounding box center [471, 195] width 855 height 13
click at [691, 76] on div "Back" at bounding box center [471, 80] width 855 height 12
click at [296, 224] on input "Electrolyzer Lieferantenbasis Osteuropa SL|Y3|05" at bounding box center [239, 223] width 160 height 12
drag, startPoint x: 293, startPoint y: 225, endPoint x: 280, endPoint y: 222, distance: 13.2
click at [256, 226] on input "Electrolyzer Lieferantenbasis Osteuropa SL|Y3|05" at bounding box center [239, 223] width 160 height 12
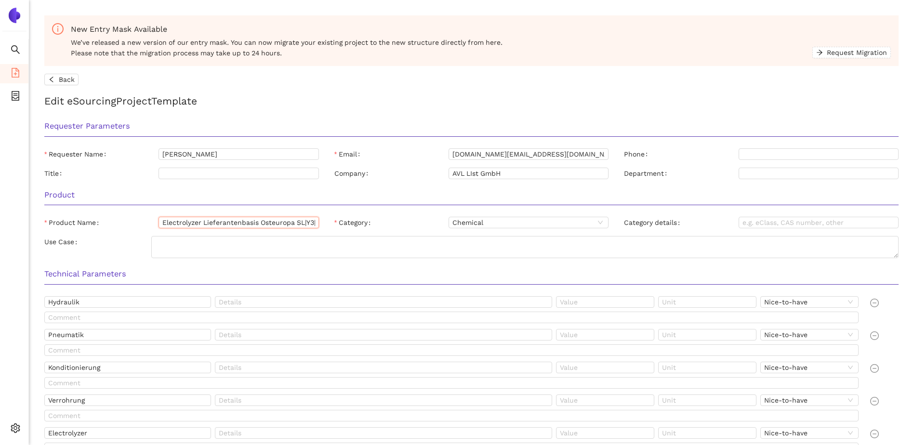
drag, startPoint x: 294, startPoint y: 223, endPoint x: 96, endPoint y: 220, distance: 197.1
click at [96, 220] on div "Product Name Electrolyzer Lieferantenbasis Osteuropa SL|Y3|05" at bounding box center [181, 223] width 275 height 12
click at [111, 123] on h3 "Requester Parameters" at bounding box center [471, 126] width 855 height 13
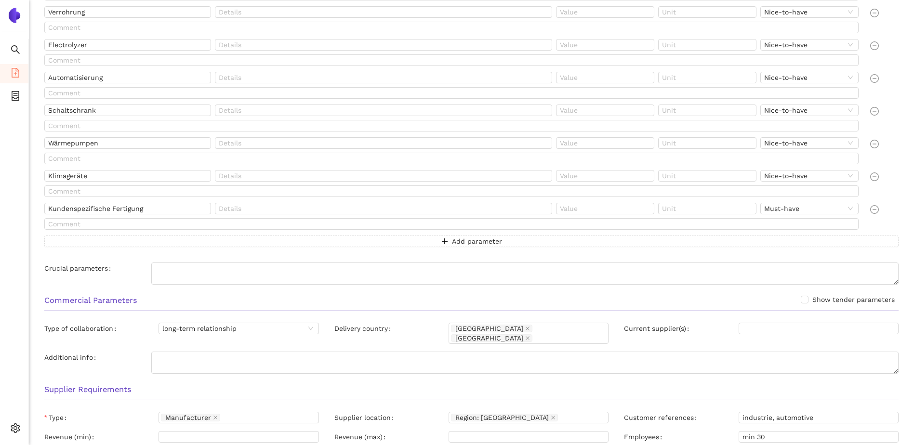
scroll to position [552, 0]
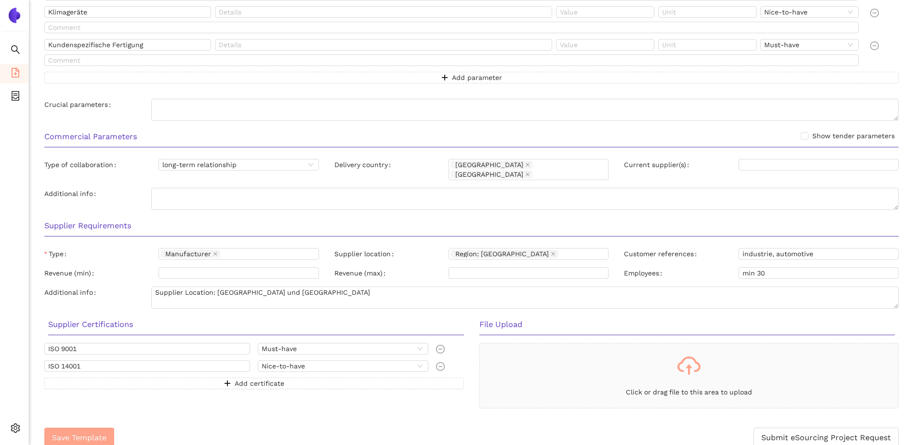
click at [94, 432] on span "Save Template" at bounding box center [79, 438] width 54 height 12
click at [782, 432] on span "Submit eSourcing Project Request" at bounding box center [827, 438] width 130 height 12
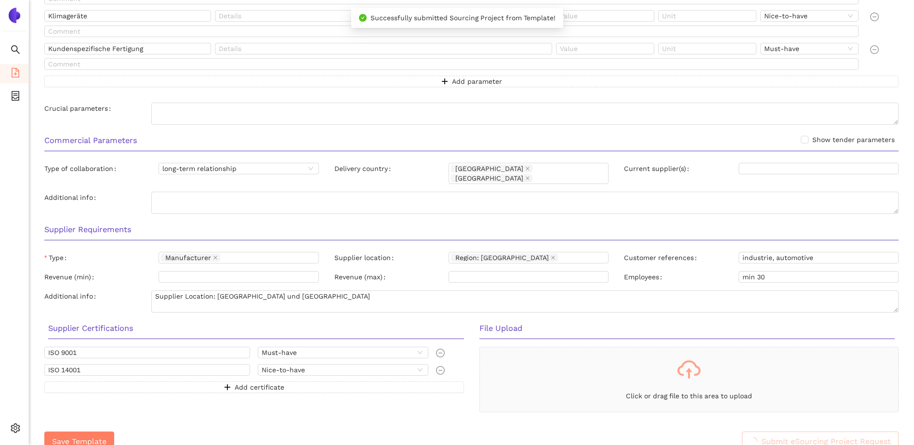
scroll to position [215, 0]
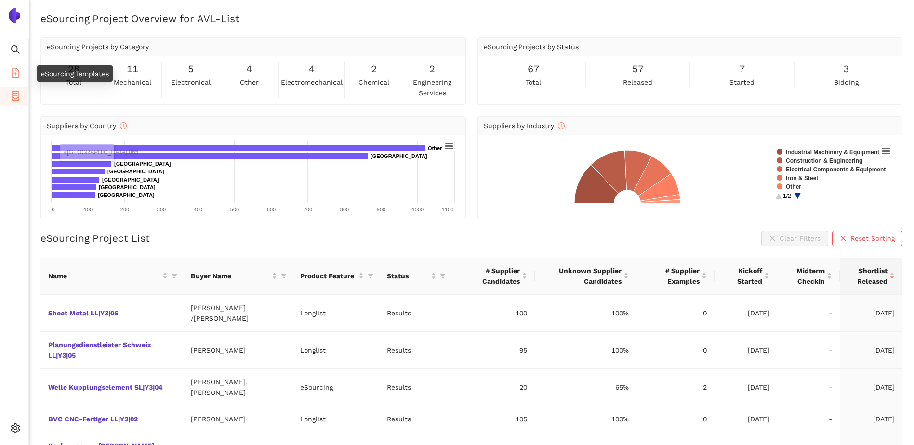
click at [10, 69] on li "eSourcing Templates" at bounding box center [14, 73] width 28 height 19
